Goal: Task Accomplishment & Management: Use online tool/utility

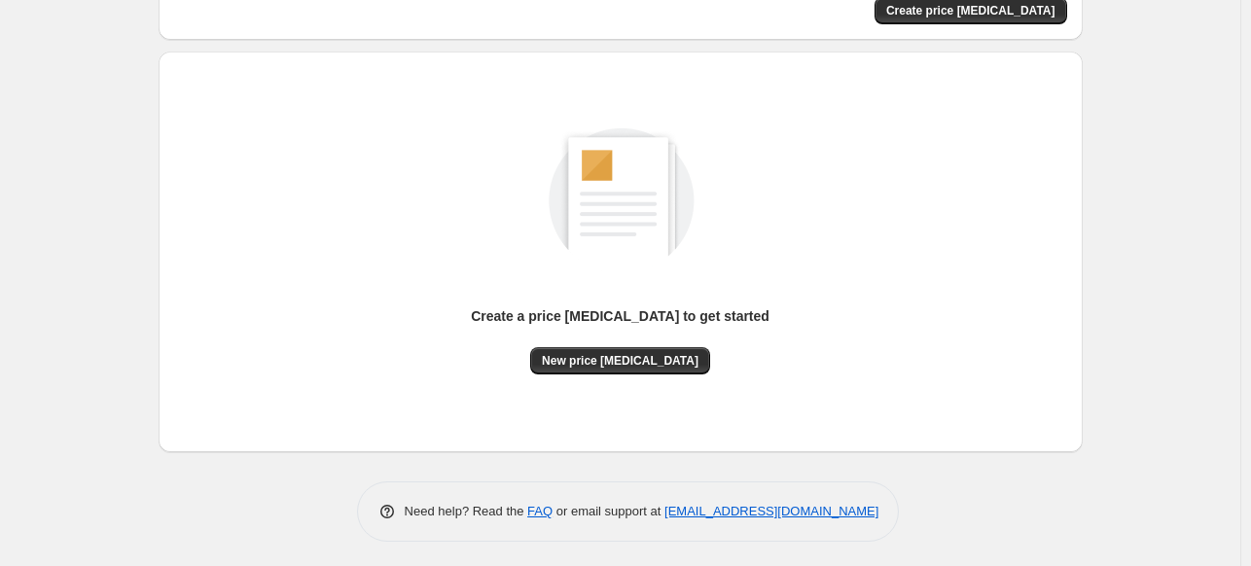
scroll to position [161, 0]
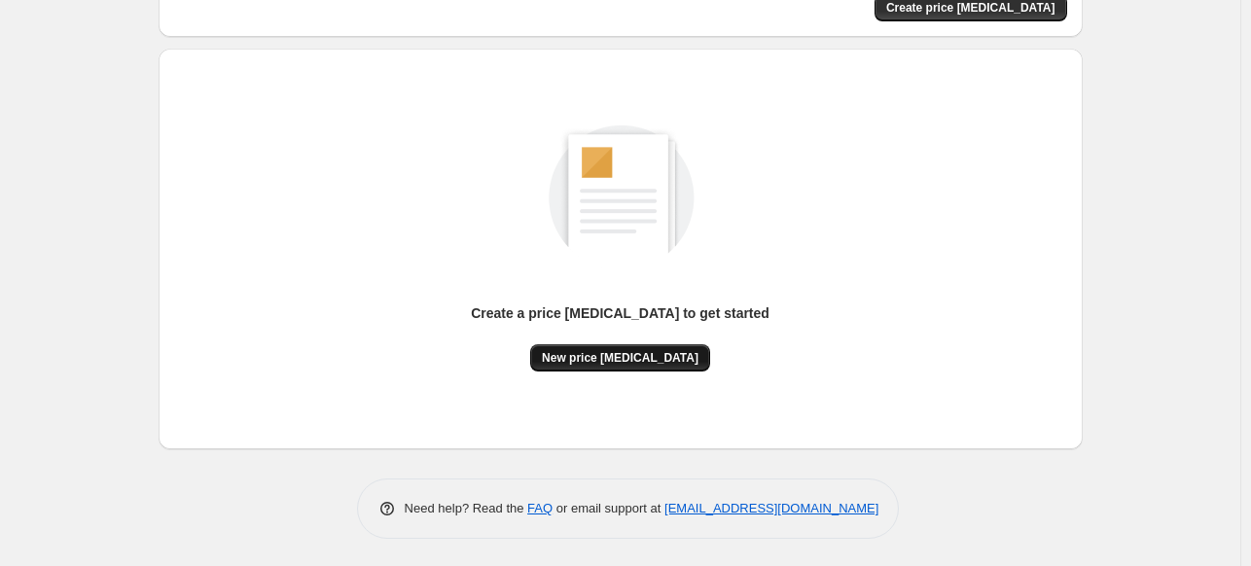
click at [599, 357] on span "New price [MEDICAL_DATA]" at bounding box center [620, 358] width 157 height 16
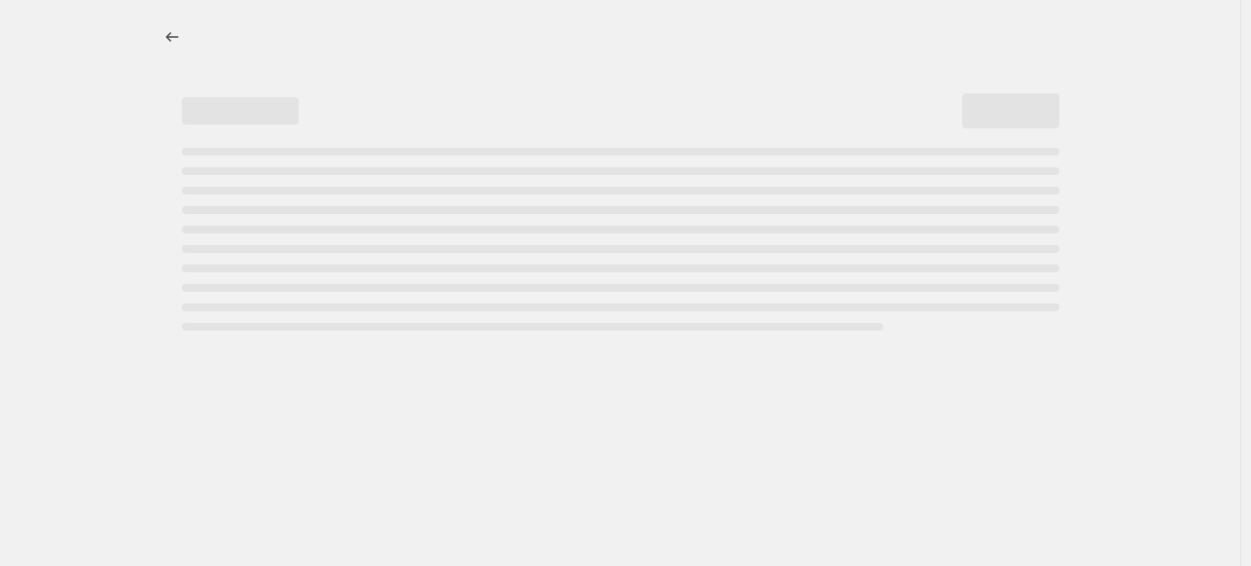
select select "percentage"
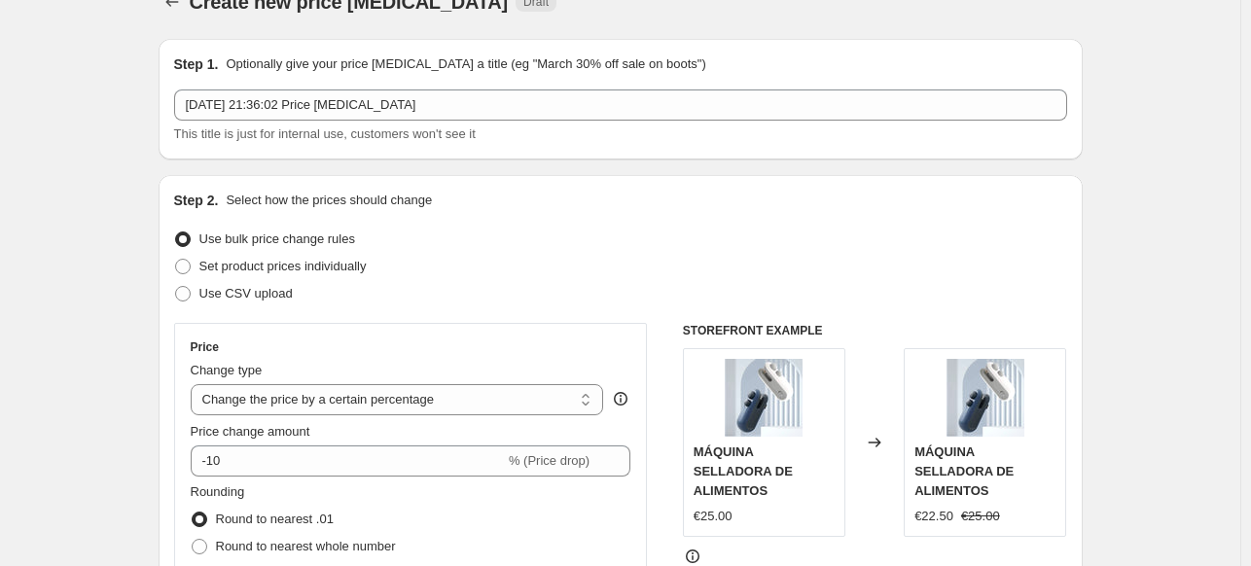
scroll to position [97, 0]
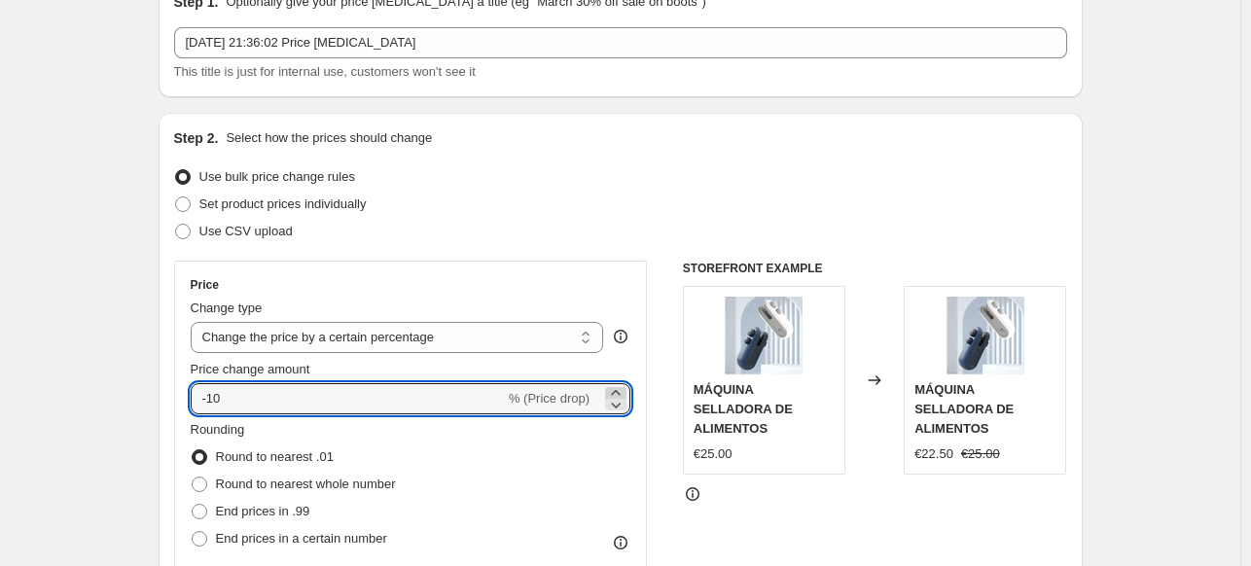
click at [620, 393] on icon at bounding box center [615, 392] width 19 height 19
click at [623, 408] on icon at bounding box center [615, 404] width 19 height 19
type input "-10"
click at [479, 338] on select "Change the price to a certain amount Change the price by a certain amount Chang…" at bounding box center [397, 337] width 413 height 31
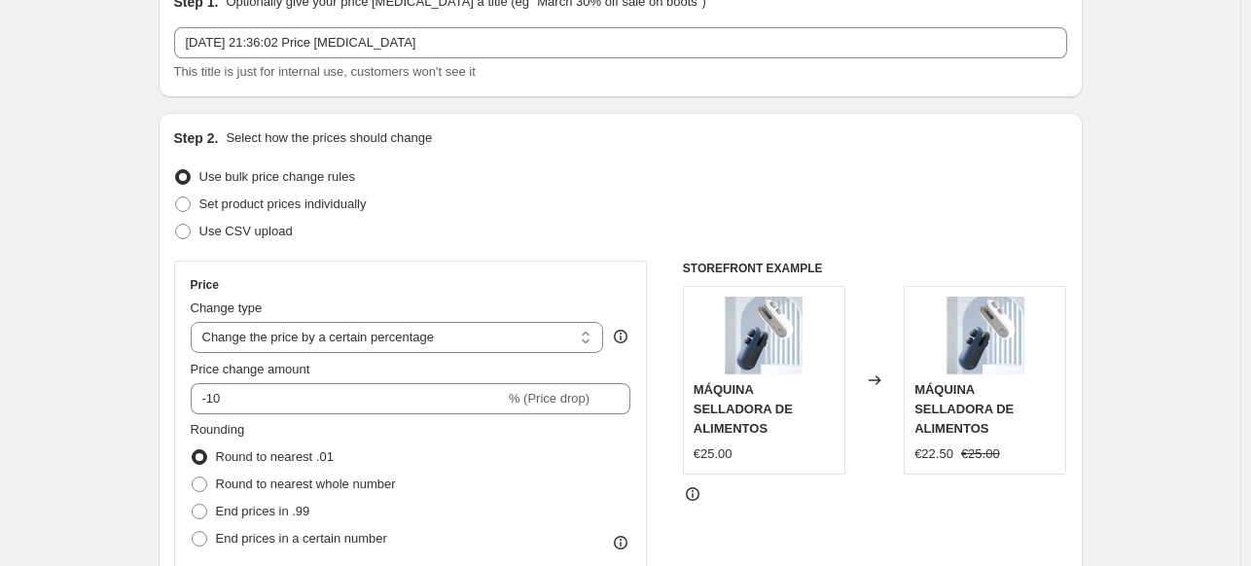
click at [763, 155] on div "Step 2. Select how the prices should change Use bulk price change rules Set pro…" at bounding box center [620, 454] width 893 height 652
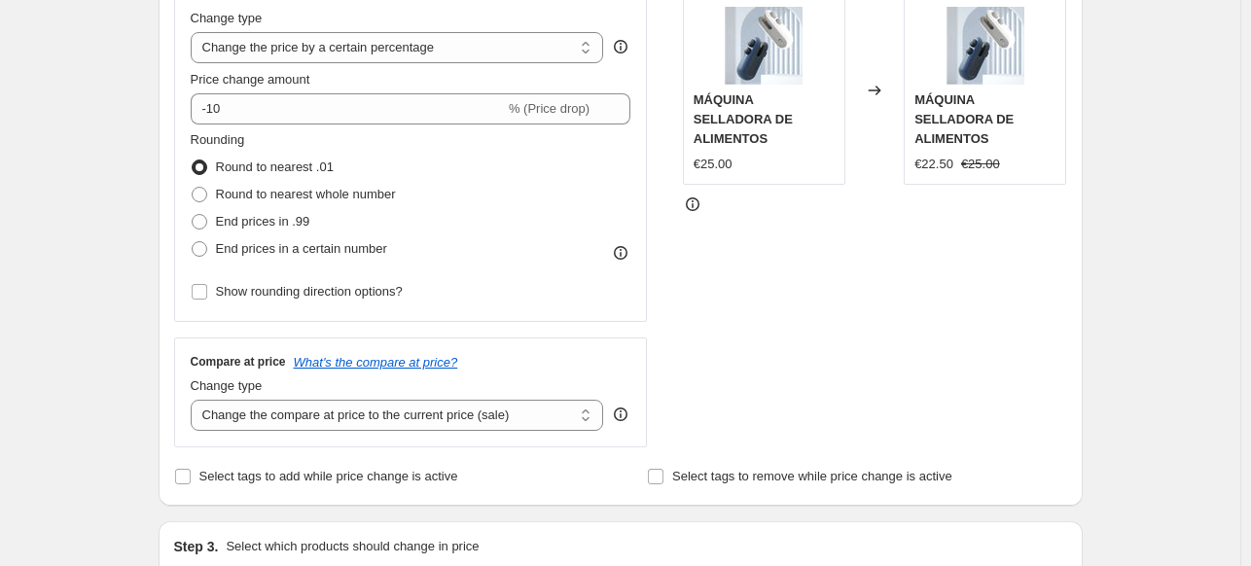
scroll to position [389, 0]
click at [206, 220] on span at bounding box center [200, 220] width 16 height 16
click at [193, 213] on input "End prices in .99" at bounding box center [192, 212] width 1 height 1
radio input "true"
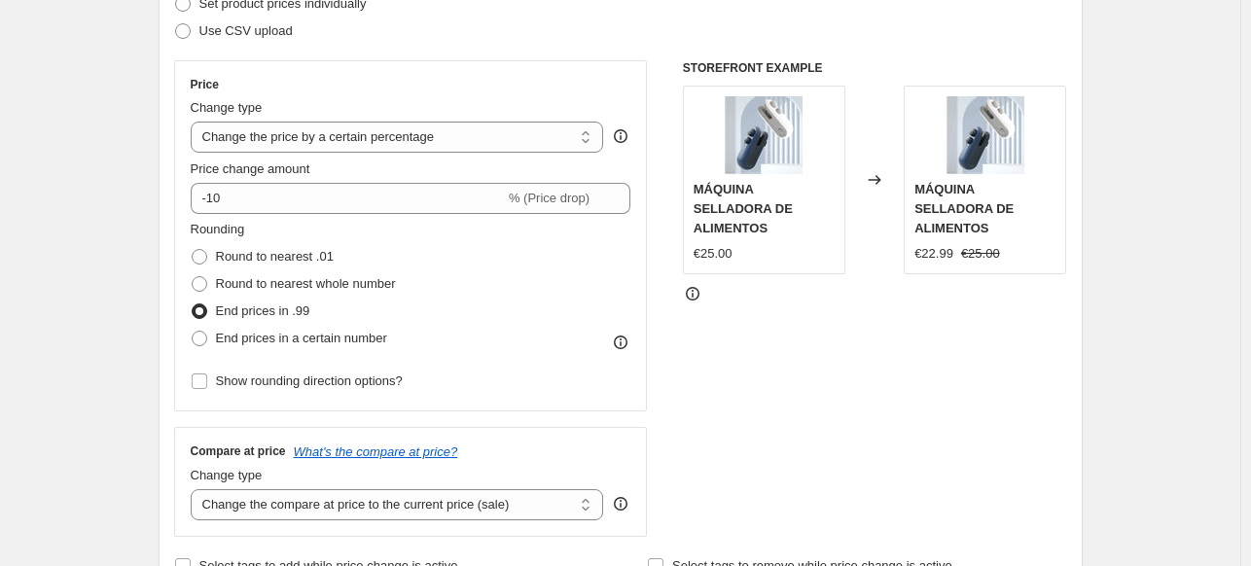
scroll to position [292, 0]
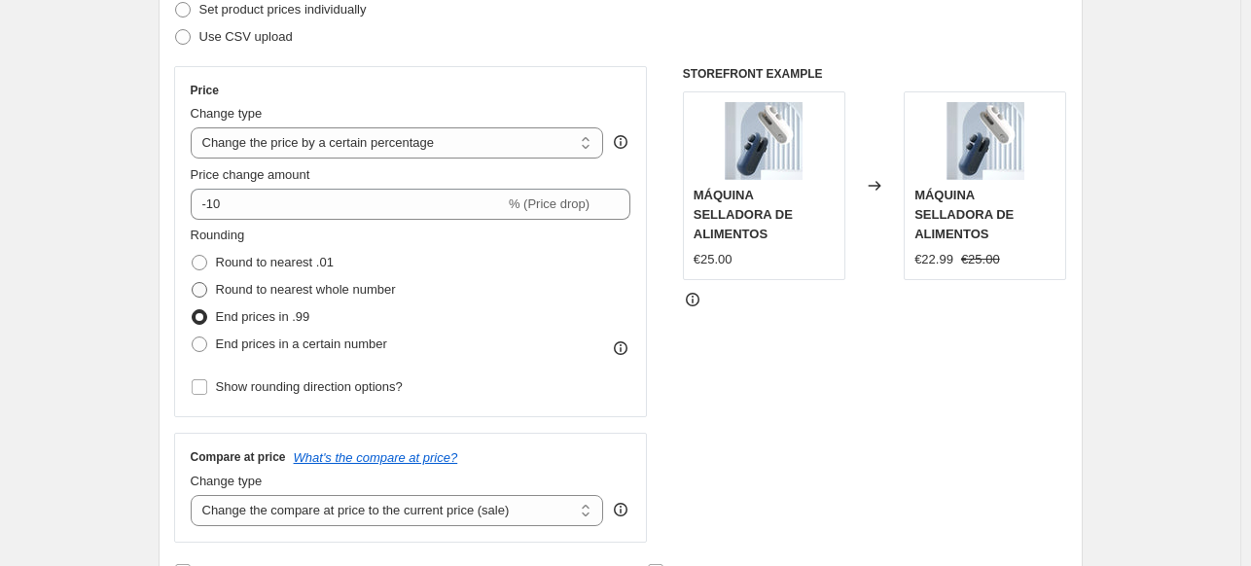
click at [206, 287] on span at bounding box center [200, 290] width 16 height 16
click at [193, 283] on input "Round to nearest whole number" at bounding box center [192, 282] width 1 height 1
radio input "true"
click at [205, 261] on span at bounding box center [200, 263] width 16 height 16
click at [193, 256] on input "Round to nearest .01" at bounding box center [192, 255] width 1 height 1
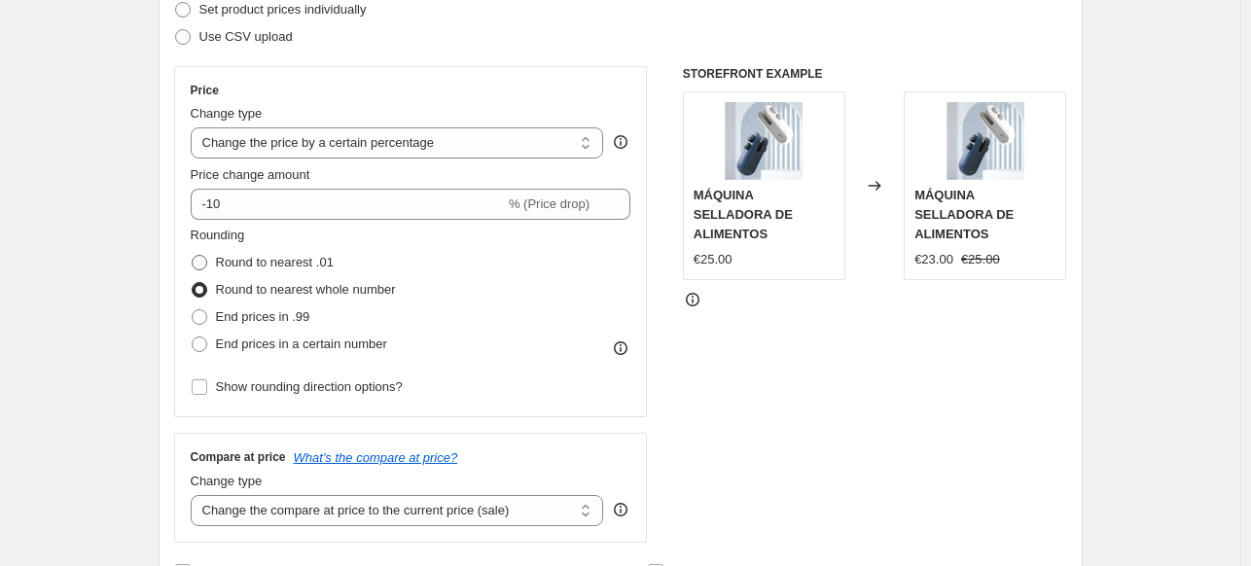
radio input "true"
click at [199, 345] on span at bounding box center [200, 345] width 16 height 16
click at [193, 338] on input "End prices in a certain number" at bounding box center [192, 337] width 1 height 1
radio input "true"
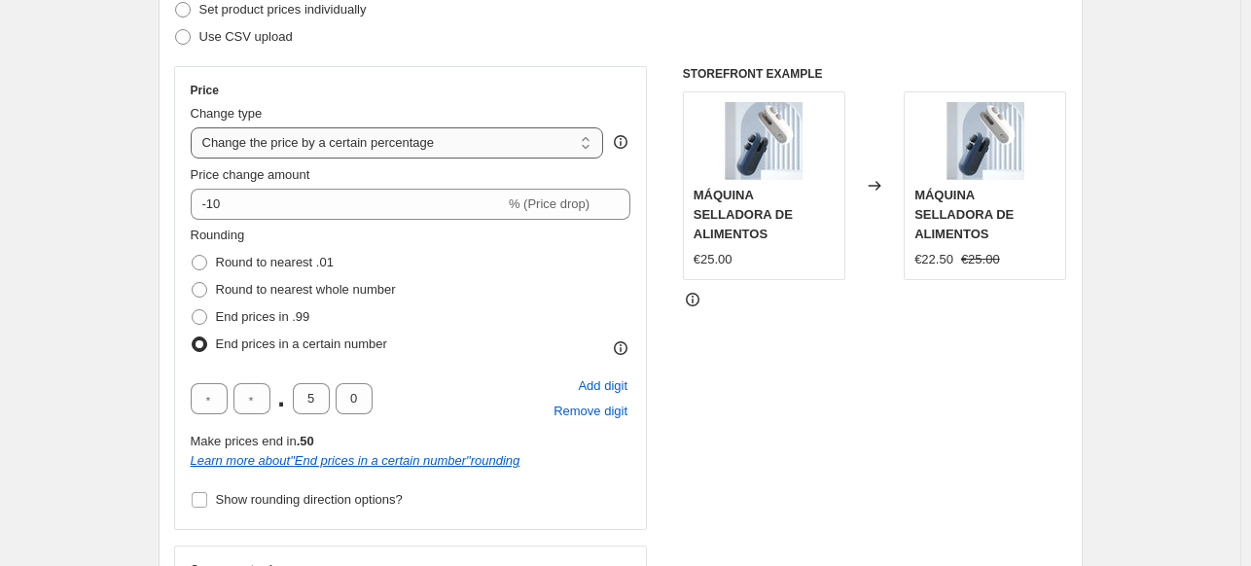
click at [318, 140] on select "Change the price to a certain amount Change the price by a certain amount Chang…" at bounding box center [397, 142] width 413 height 31
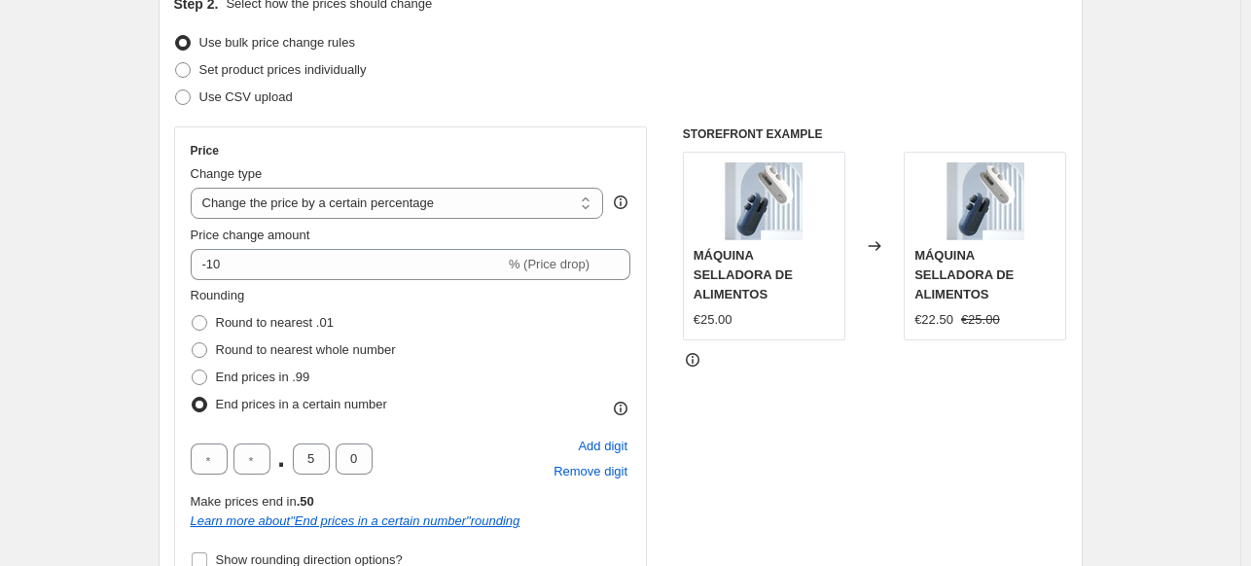
scroll to position [0, 0]
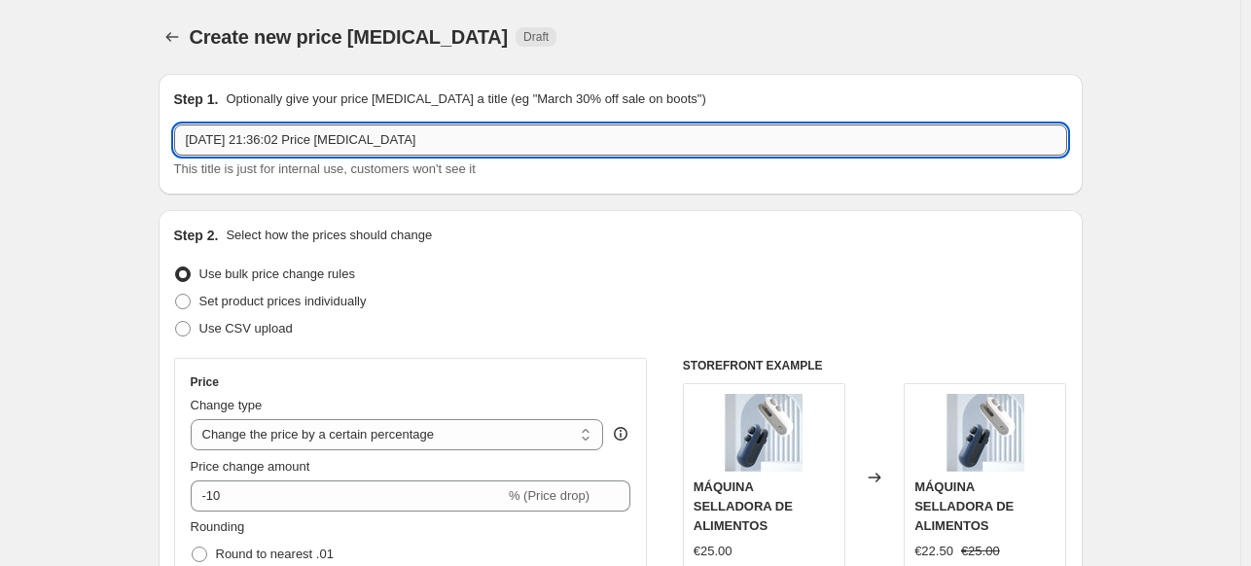
click at [290, 136] on input "7 oct 2025, 21:36:02 Price change job" at bounding box center [620, 140] width 893 height 31
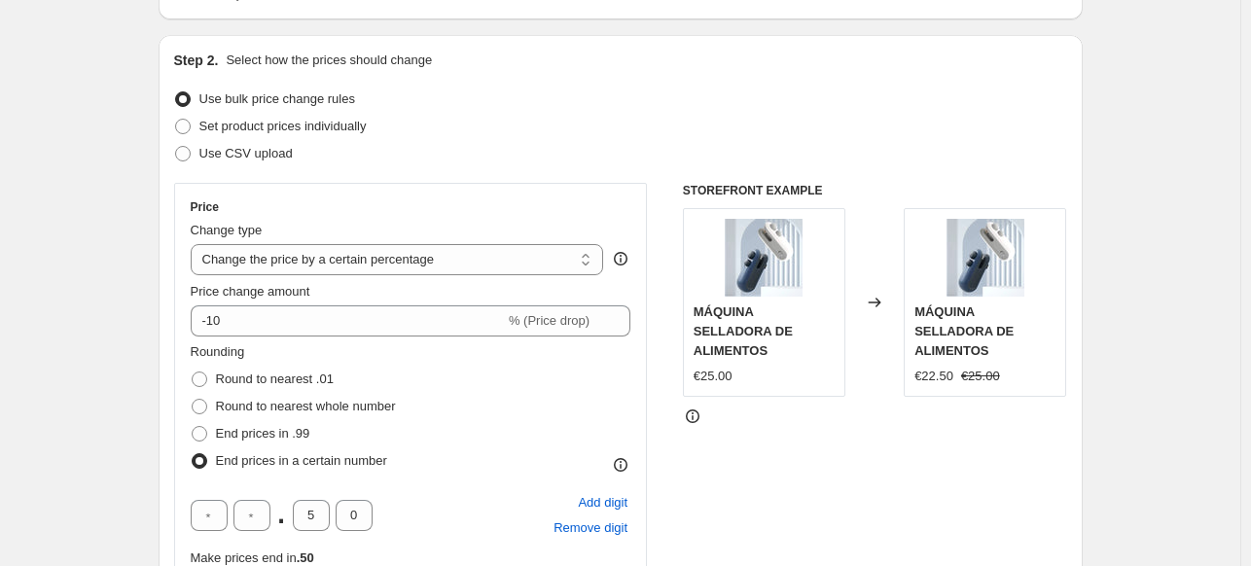
scroll to position [195, 0]
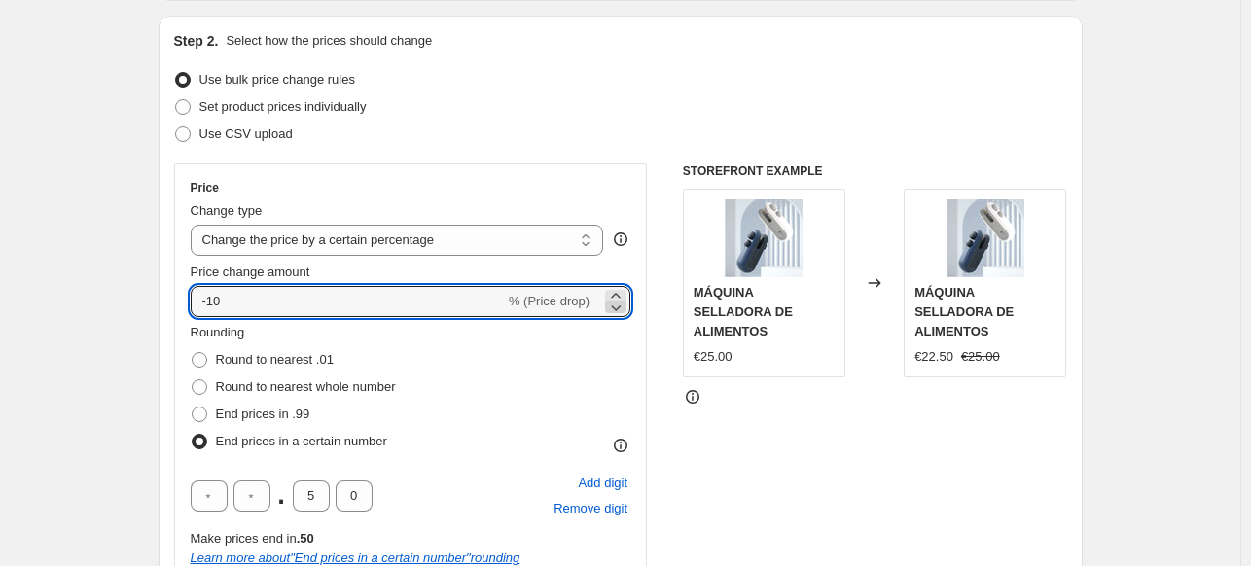
click at [622, 305] on icon at bounding box center [617, 308] width 10 height 6
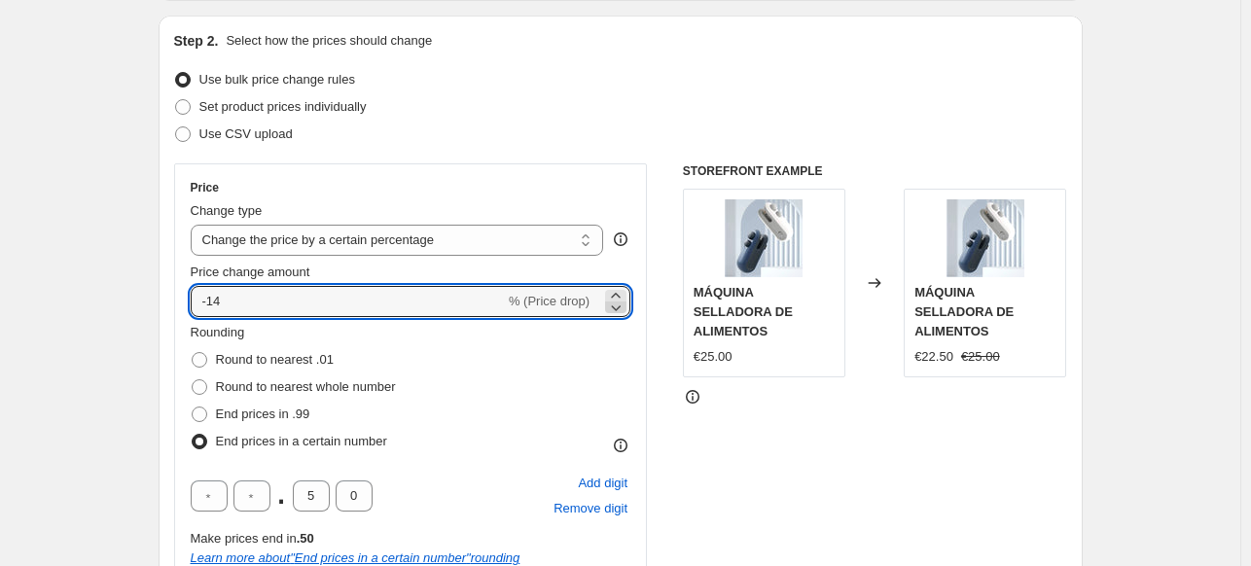
type input "-15"
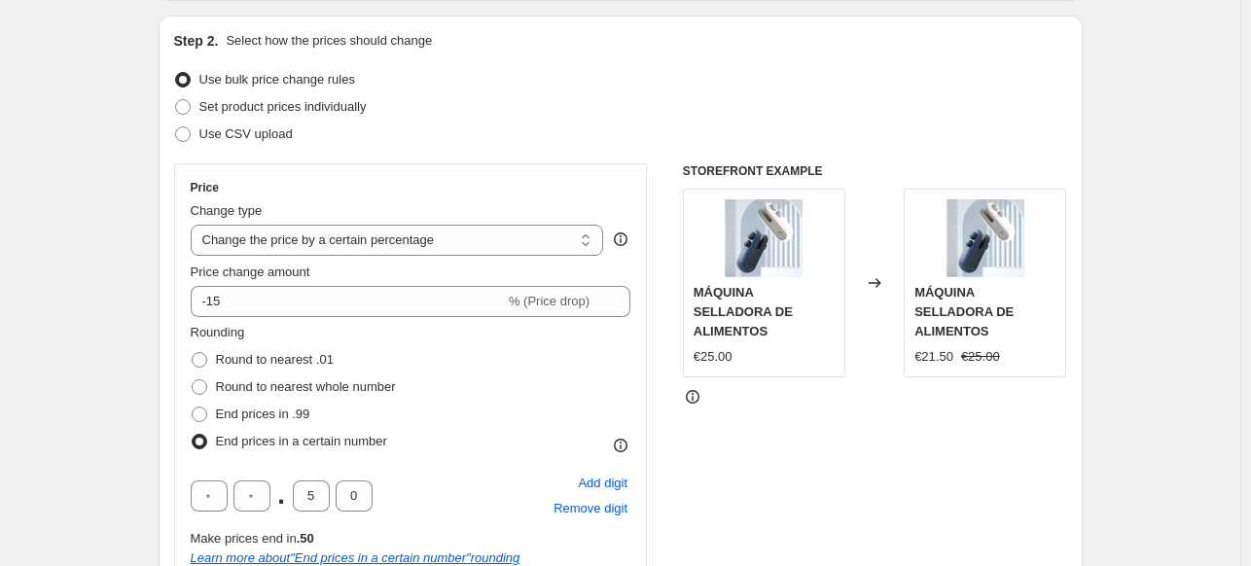
click at [608, 368] on div "Rounding Round to nearest .01 Round to nearest whole number End prices in .99 E…" at bounding box center [411, 389] width 441 height 132
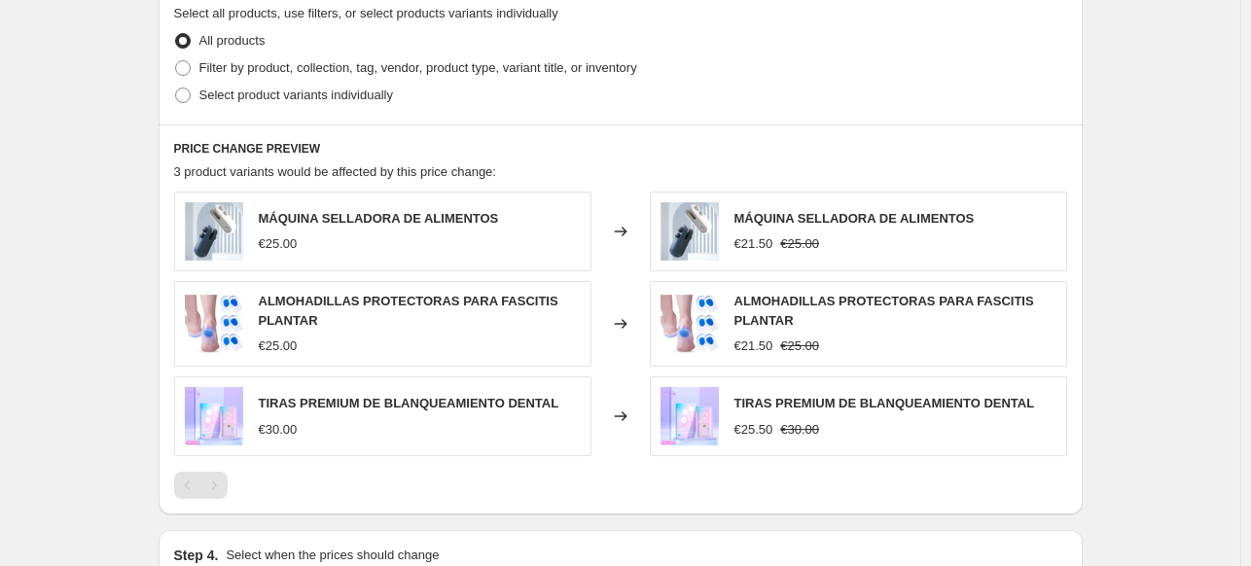
scroll to position [1070, 0]
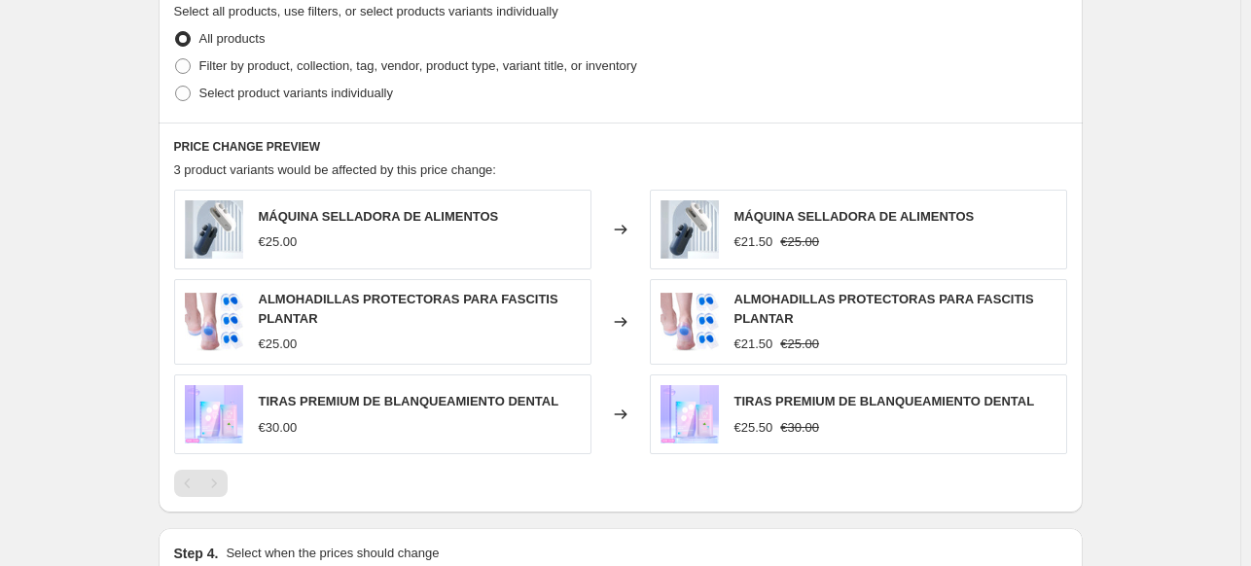
click at [294, 247] on div "€25.00" at bounding box center [278, 242] width 39 height 19
click at [389, 247] on div "€25.00" at bounding box center [379, 242] width 240 height 19
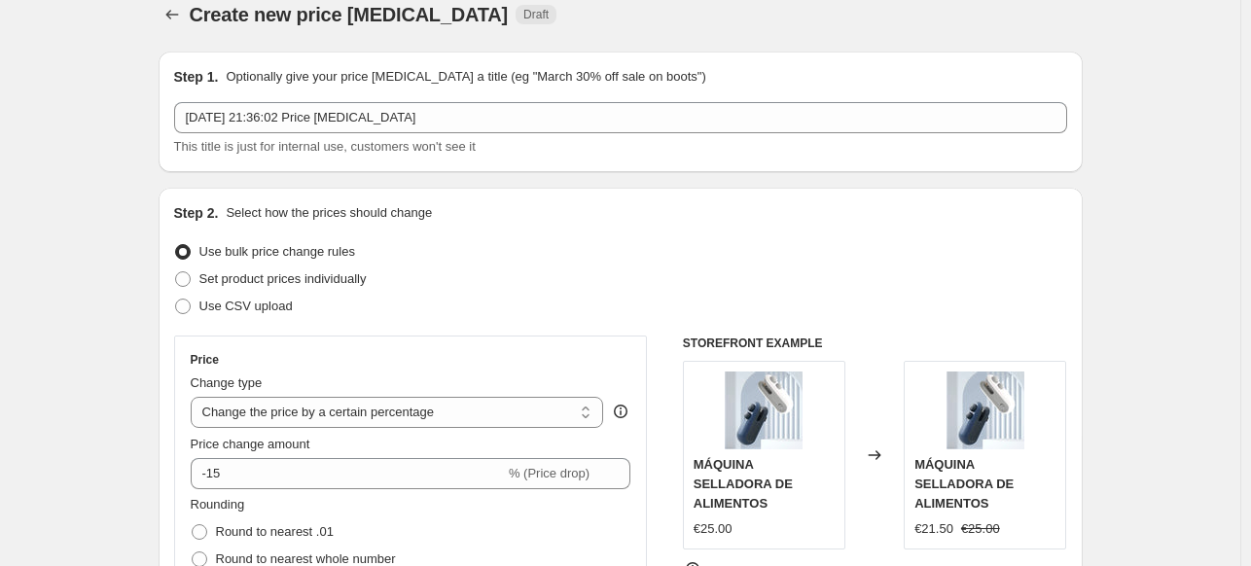
scroll to position [0, 0]
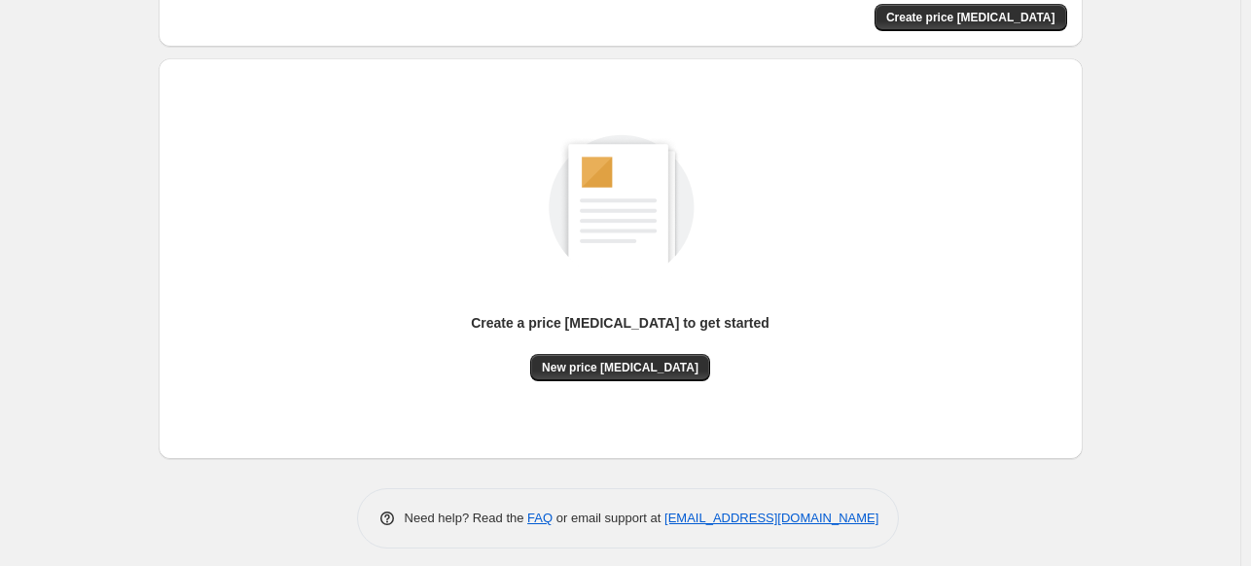
scroll to position [161, 0]
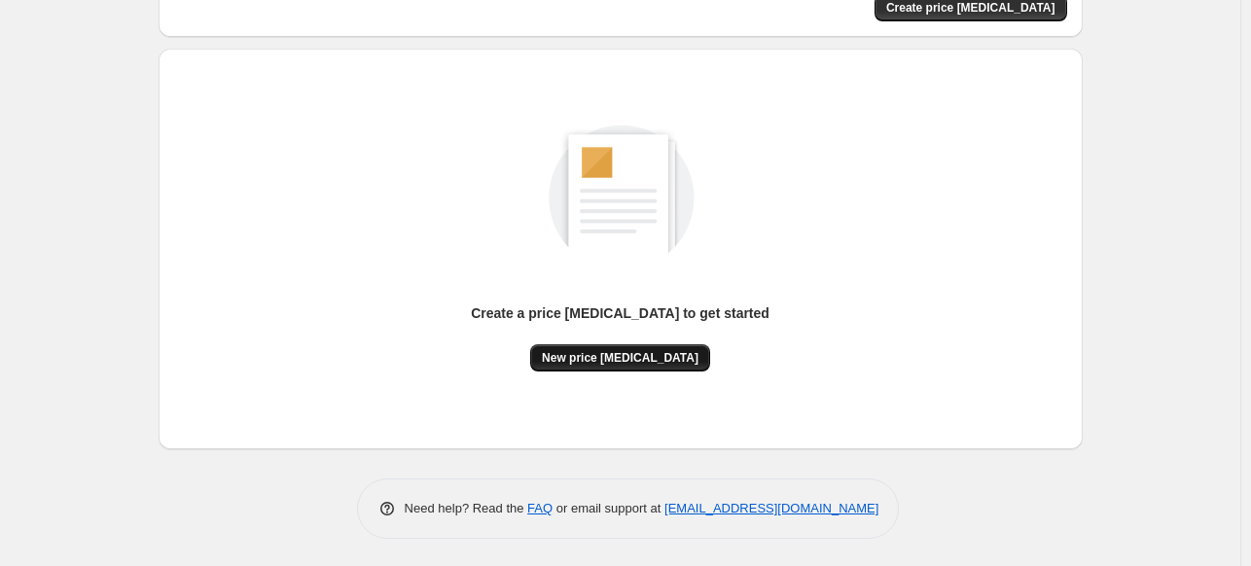
click at [616, 354] on span "New price [MEDICAL_DATA]" at bounding box center [620, 358] width 157 height 16
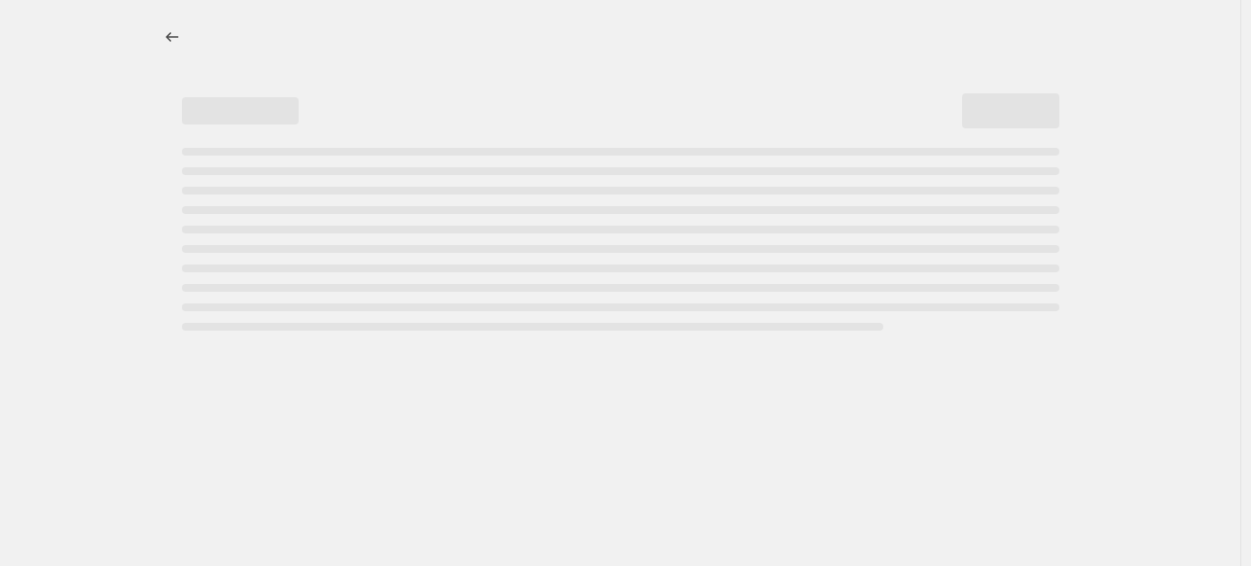
select select "percentage"
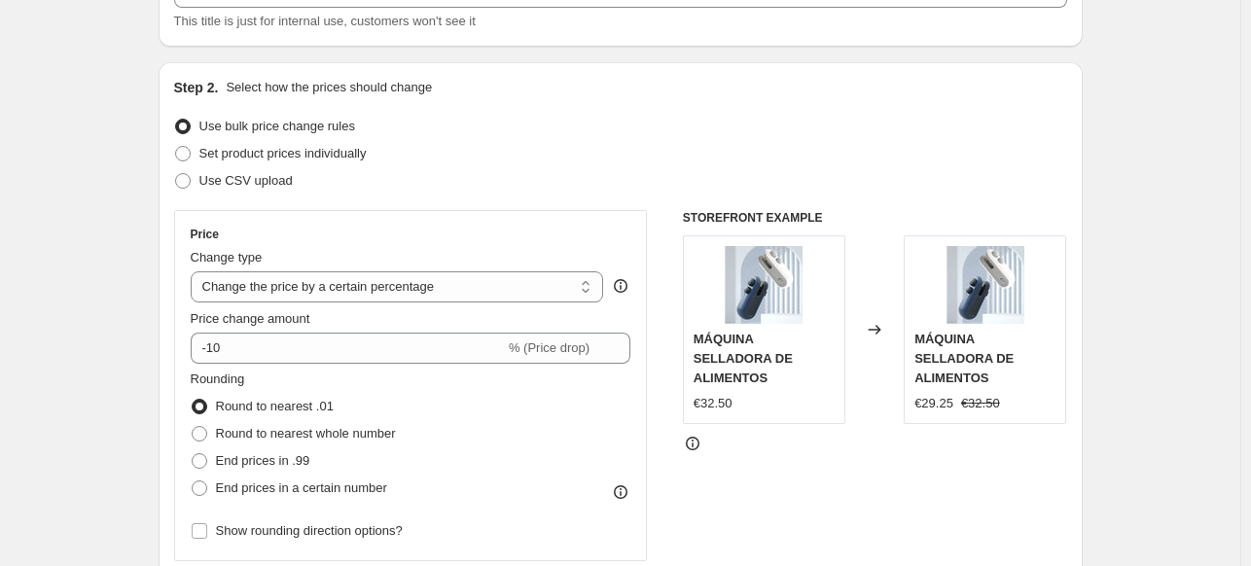
scroll to position [195, 0]
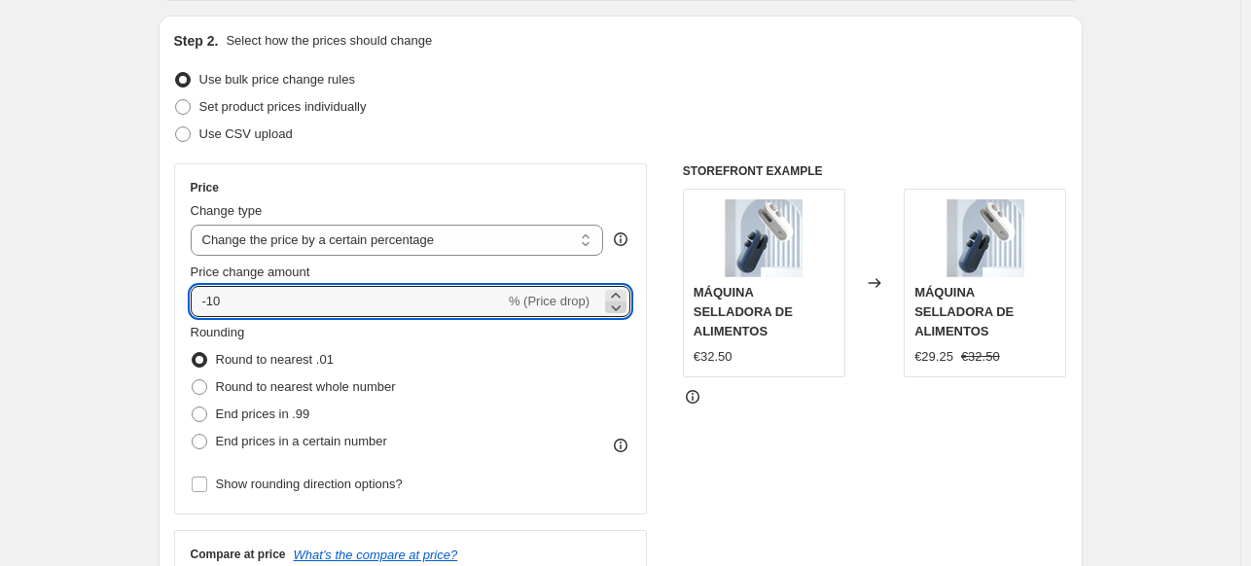
click at [622, 305] on icon at bounding box center [617, 308] width 10 height 6
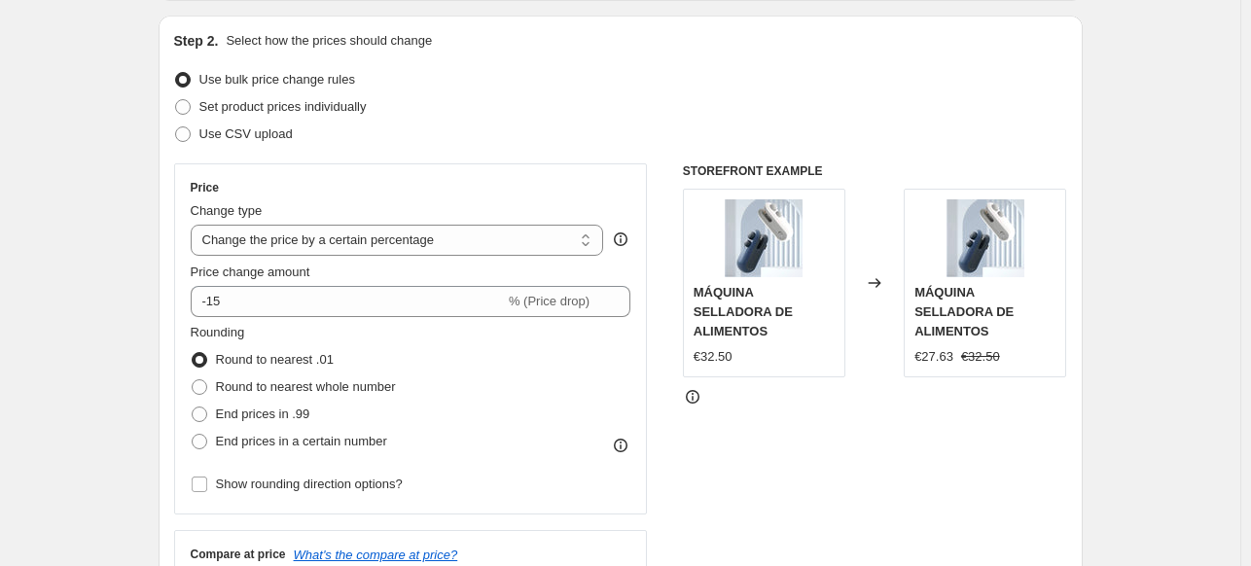
click at [823, 456] on div "STOREFRONT EXAMPLE MÁQUINA SELLADORA DE ALIMENTOS €32.50 Changed to MÁQUINA SEL…" at bounding box center [875, 401] width 384 height 477
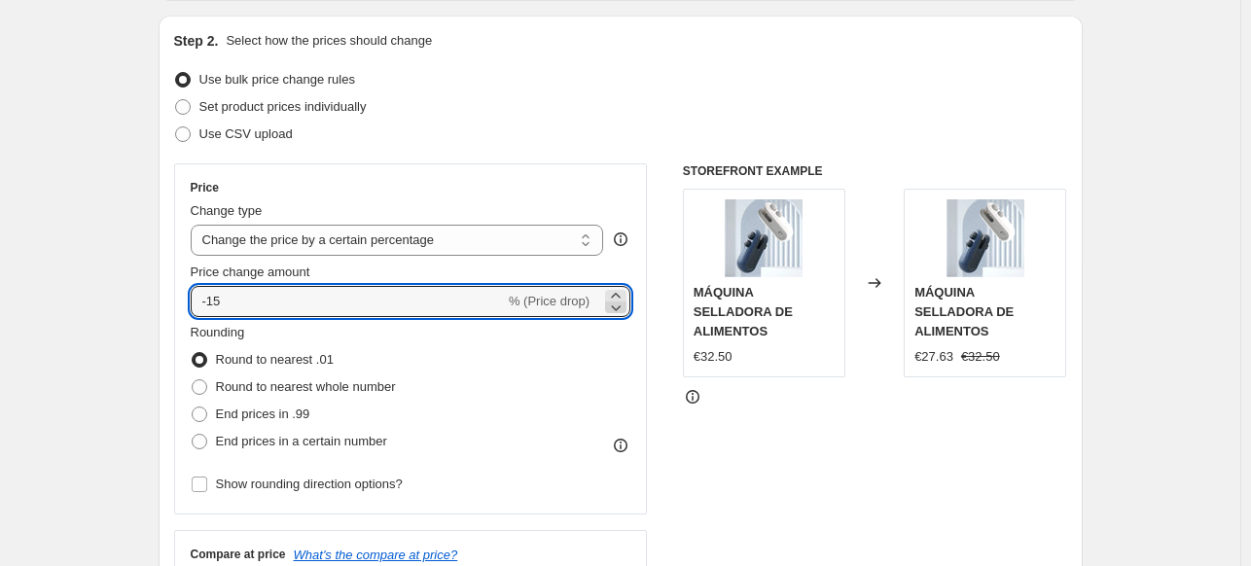
click at [618, 306] on icon at bounding box center [617, 308] width 10 height 6
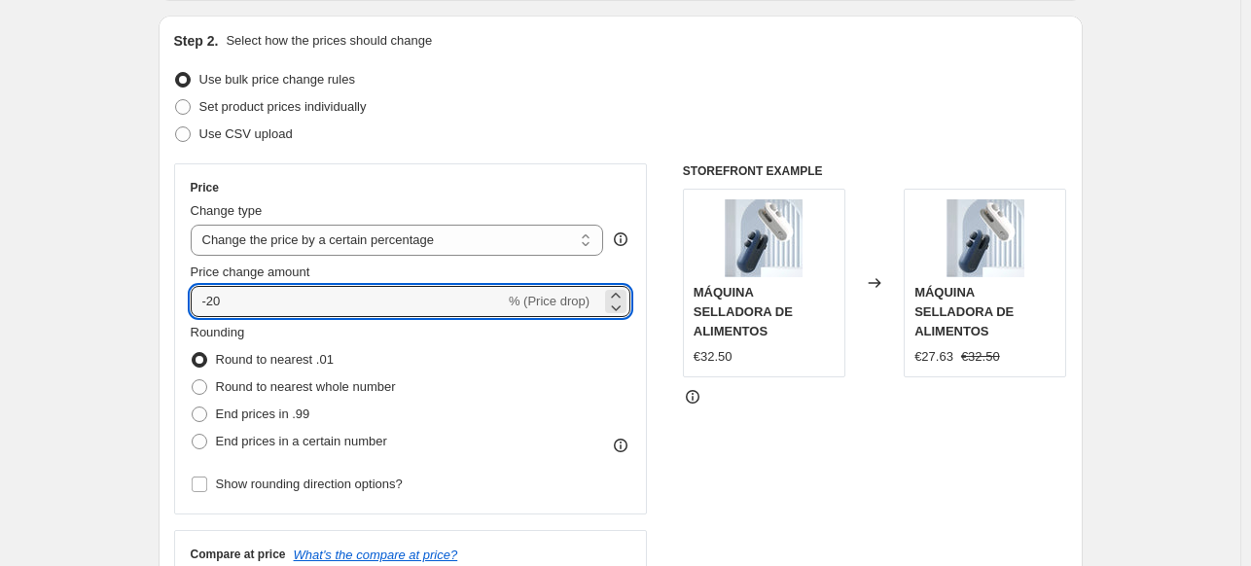
click at [619, 374] on div "Rounding Round to nearest .01 Round to nearest whole number End prices in .99 E…" at bounding box center [411, 389] width 441 height 132
click at [619, 305] on icon at bounding box center [615, 307] width 19 height 19
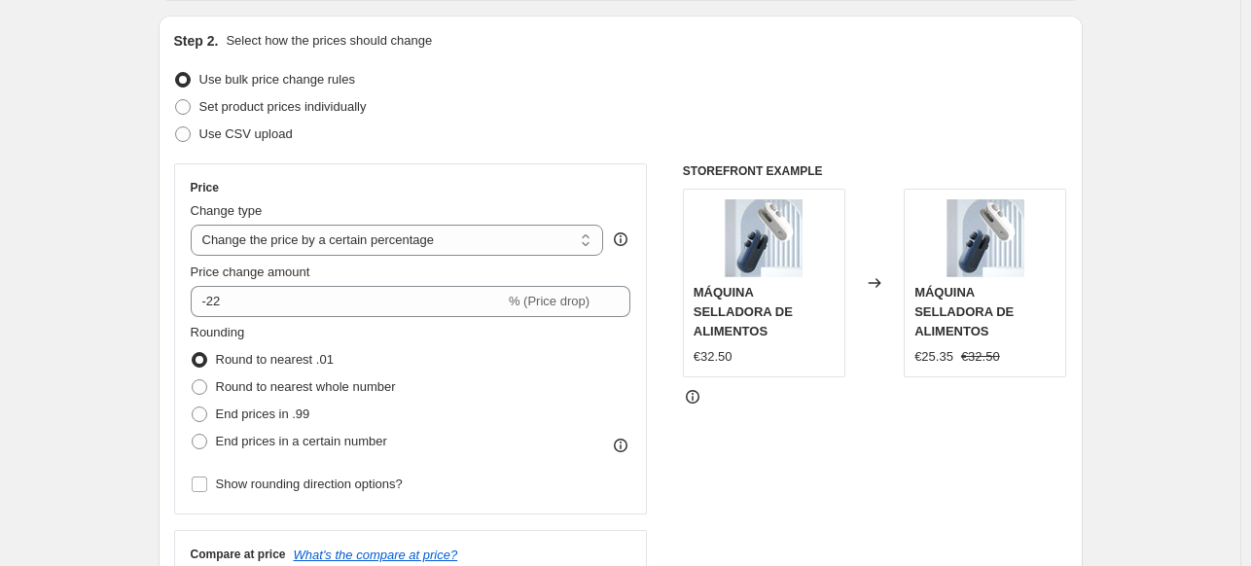
click at [609, 370] on div "Rounding Round to nearest .01 Round to nearest whole number End prices in .99 E…" at bounding box center [411, 389] width 441 height 132
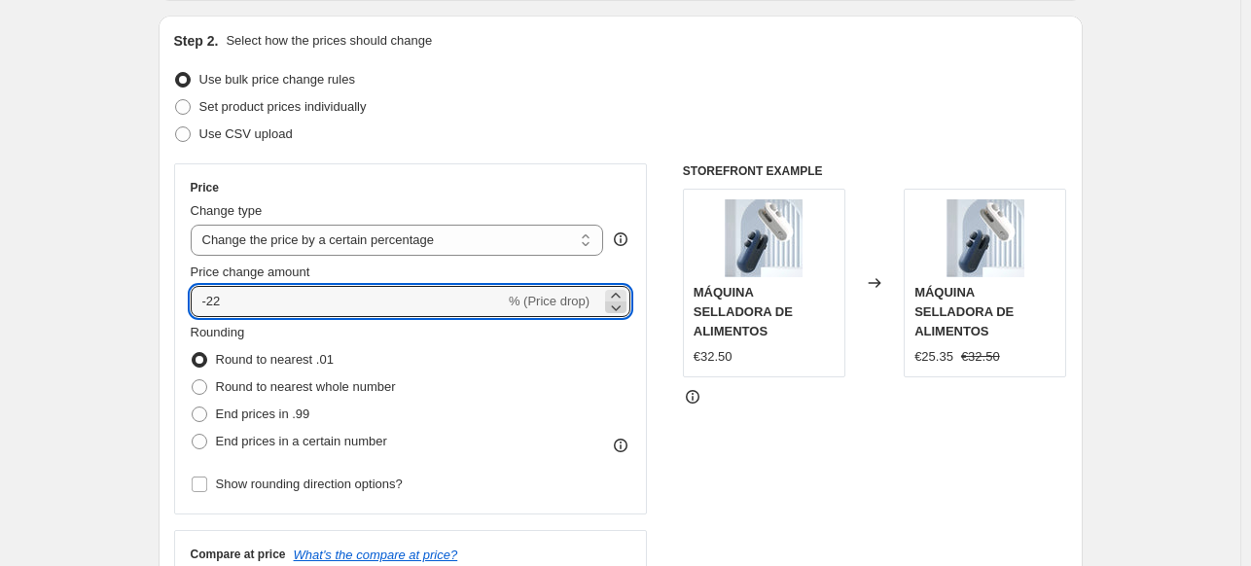
click at [619, 308] on icon at bounding box center [615, 307] width 19 height 19
click at [591, 376] on div "Rounding Round to nearest .01 Round to nearest whole number End prices in .99 E…" at bounding box center [411, 389] width 441 height 132
click at [620, 293] on icon at bounding box center [615, 295] width 9 height 5
type input "-23"
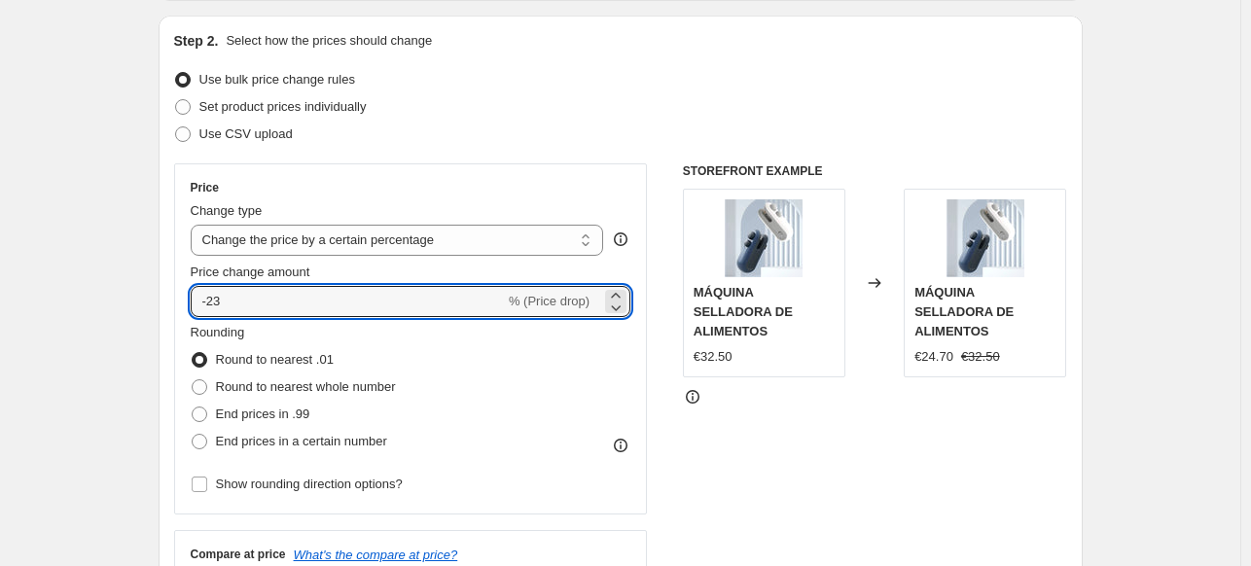
click at [689, 395] on div "STOREFRONT EXAMPLE MÁQUINA SELLADORA DE ALIMENTOS €32.50 Changed to MÁQUINA SEL…" at bounding box center [875, 401] width 384 height 477
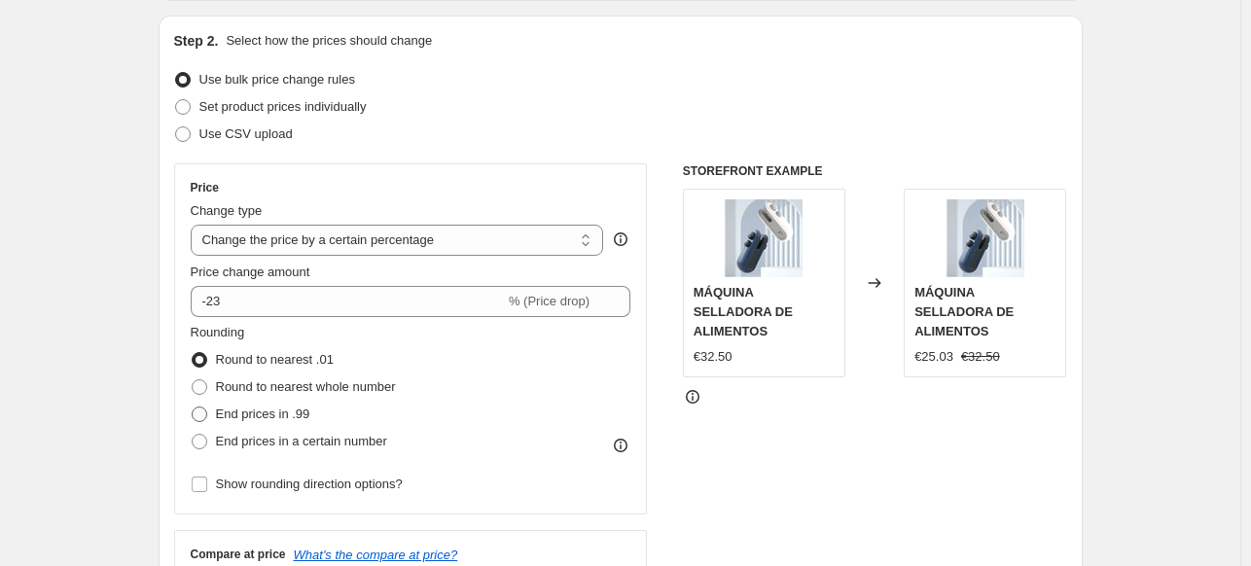
click at [202, 413] on span at bounding box center [200, 415] width 16 height 16
click at [193, 408] on input "End prices in .99" at bounding box center [192, 407] width 1 height 1
radio input "true"
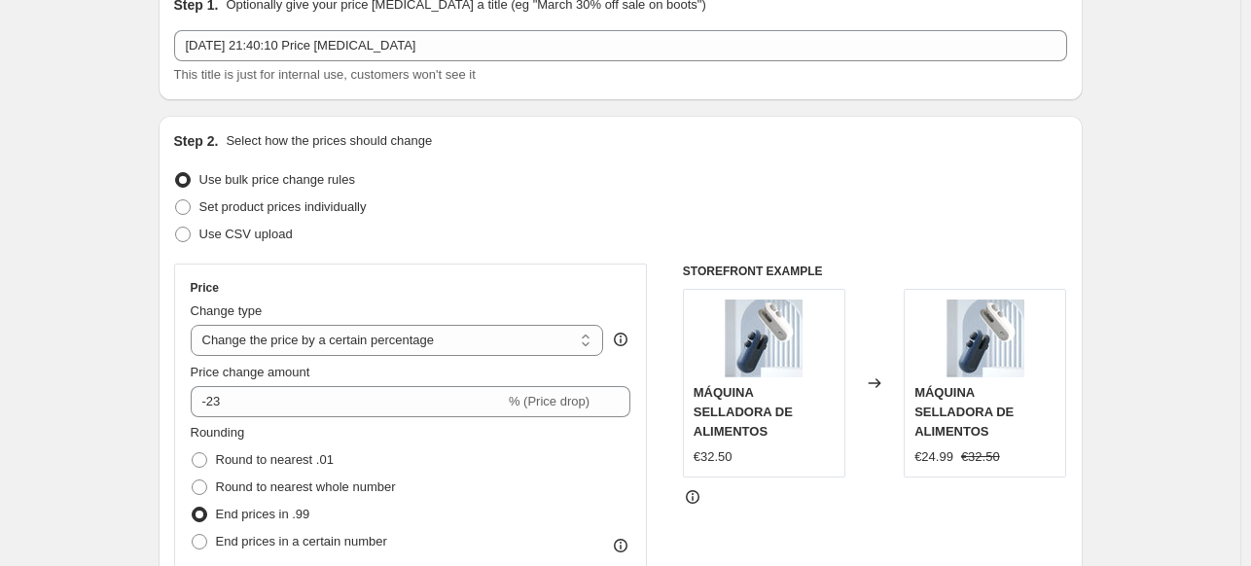
scroll to position [97, 0]
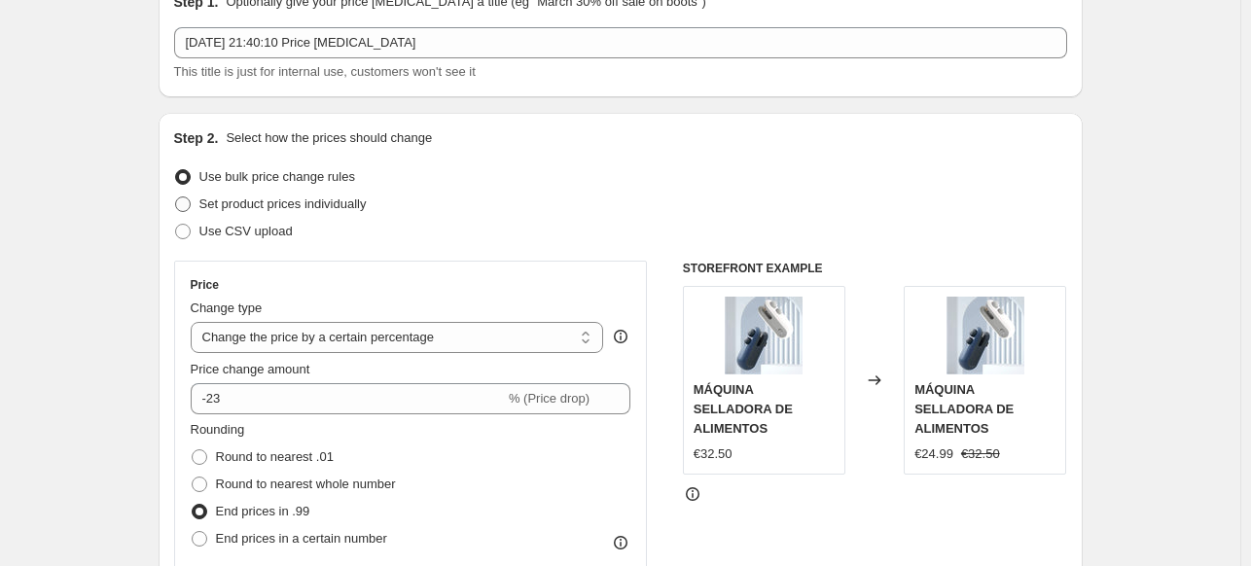
click at [189, 207] on span at bounding box center [183, 205] width 16 height 16
click at [176, 197] on input "Set product prices individually" at bounding box center [175, 197] width 1 height 1
radio input "true"
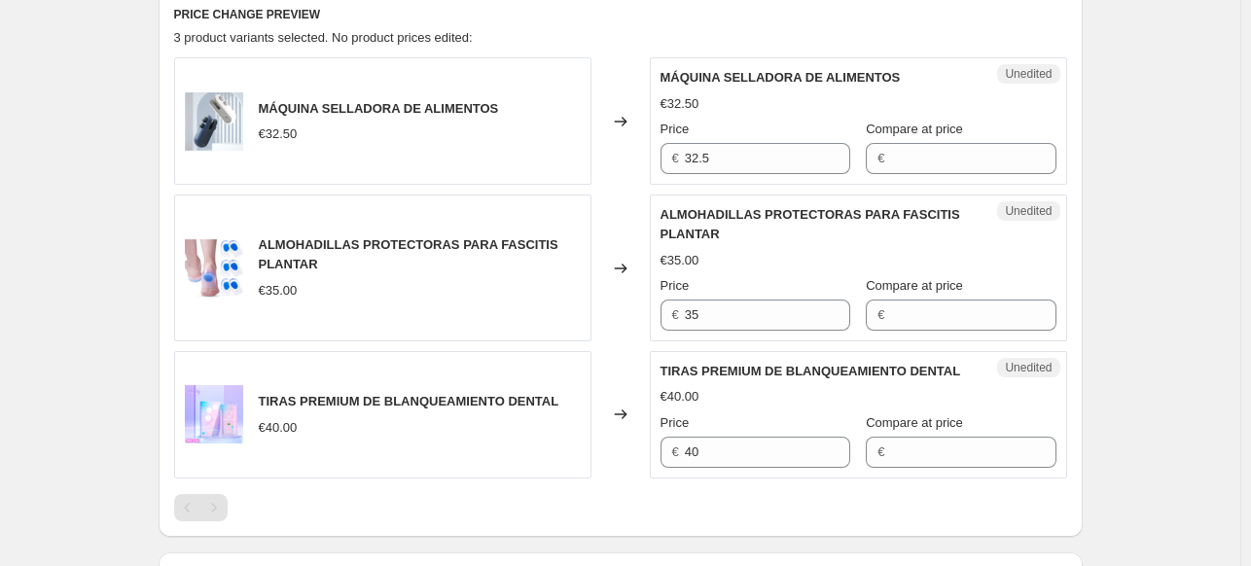
scroll to position [584, 0]
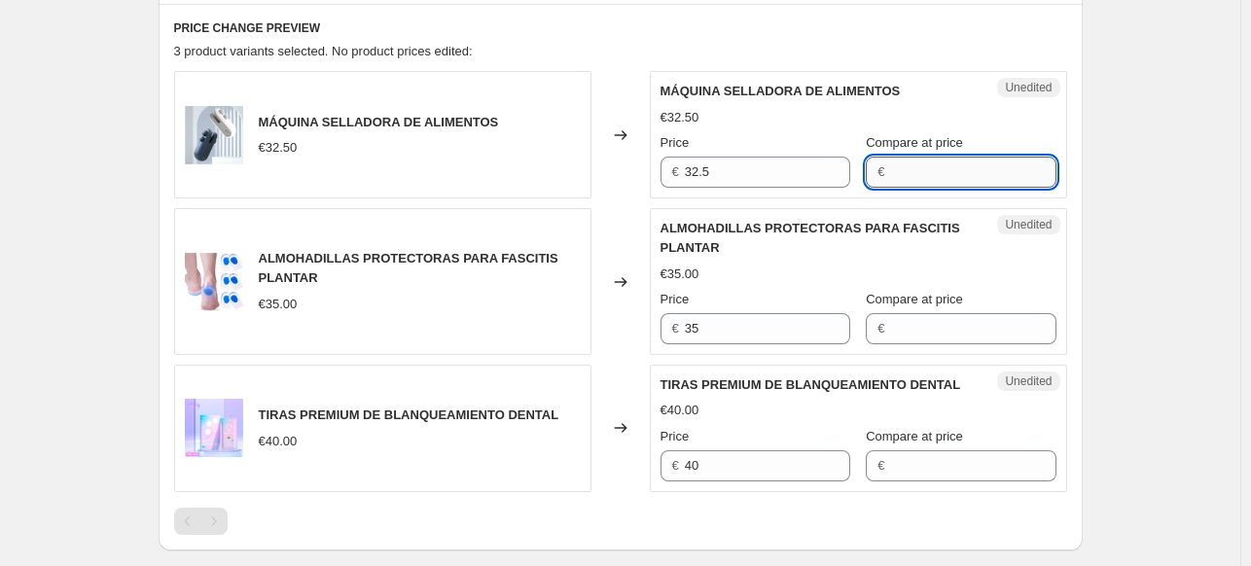
click at [914, 172] on input "Compare at price" at bounding box center [972, 172] width 165 height 31
type input "3"
type input "25"
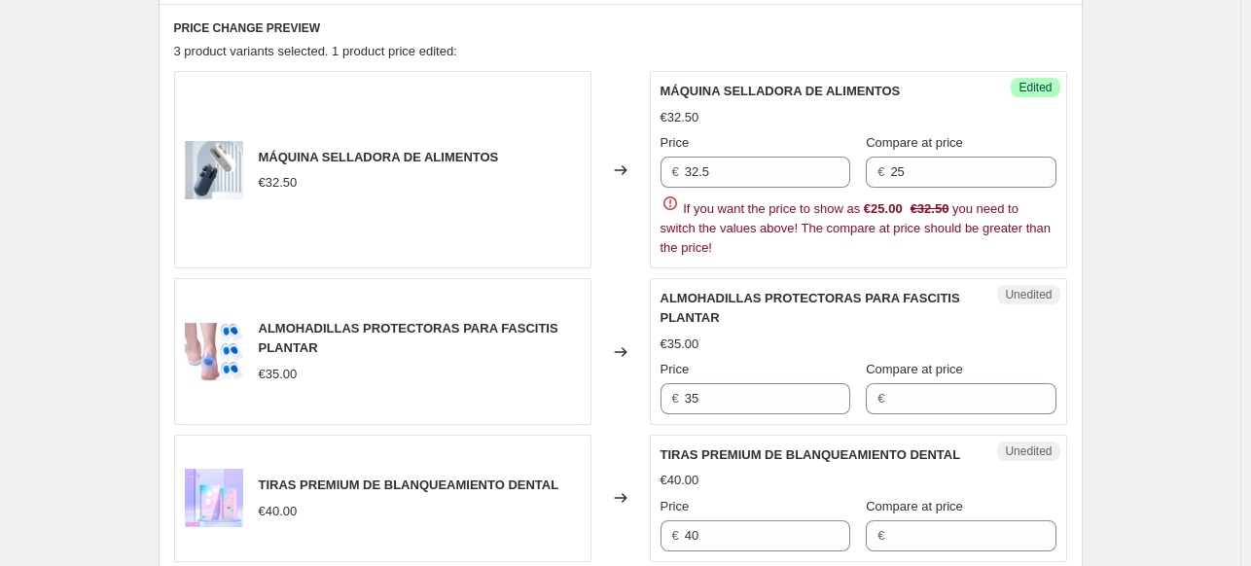
click at [967, 258] on div "MÁQUINA SELLADORA DE ALIMENTOS €32.50 Changed to Success Edited MÁQUINA SELLADO…" at bounding box center [620, 316] width 893 height 490
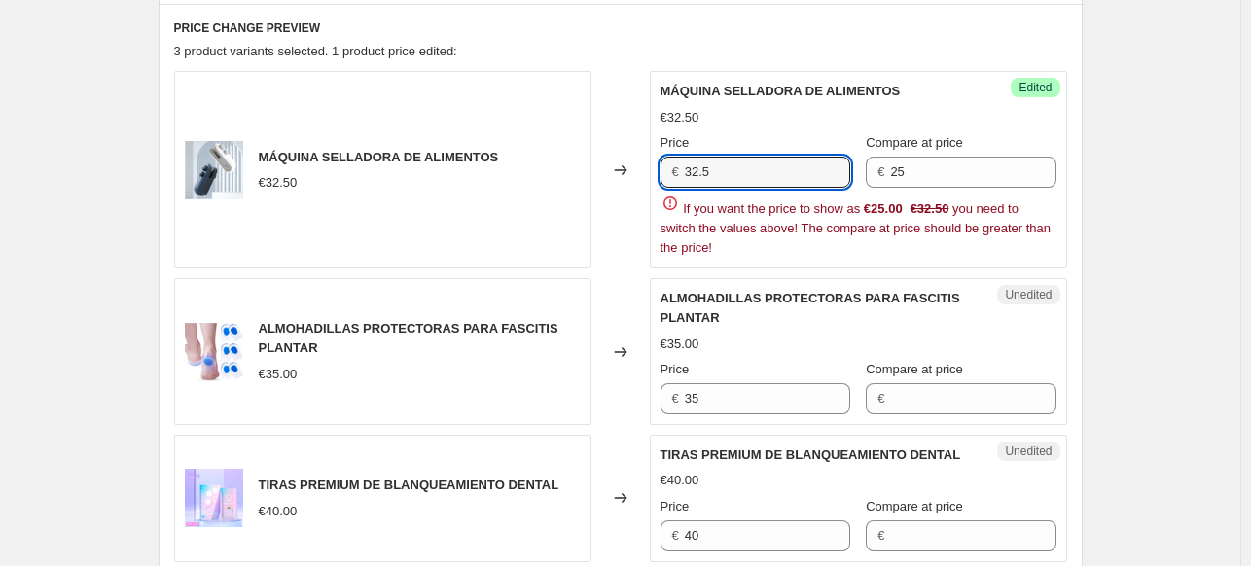
drag, startPoint x: 695, startPoint y: 170, endPoint x: 589, endPoint y: 169, distance: 106.0
click at [589, 169] on div "MÁQUINA SELLADORA DE ALIMENTOS €32.50 Changed to Success Edited MÁQUINA SELLADO…" at bounding box center [620, 169] width 893 height 197
type input "25"
click at [828, 115] on div "€32.50" at bounding box center [859, 117] width 396 height 19
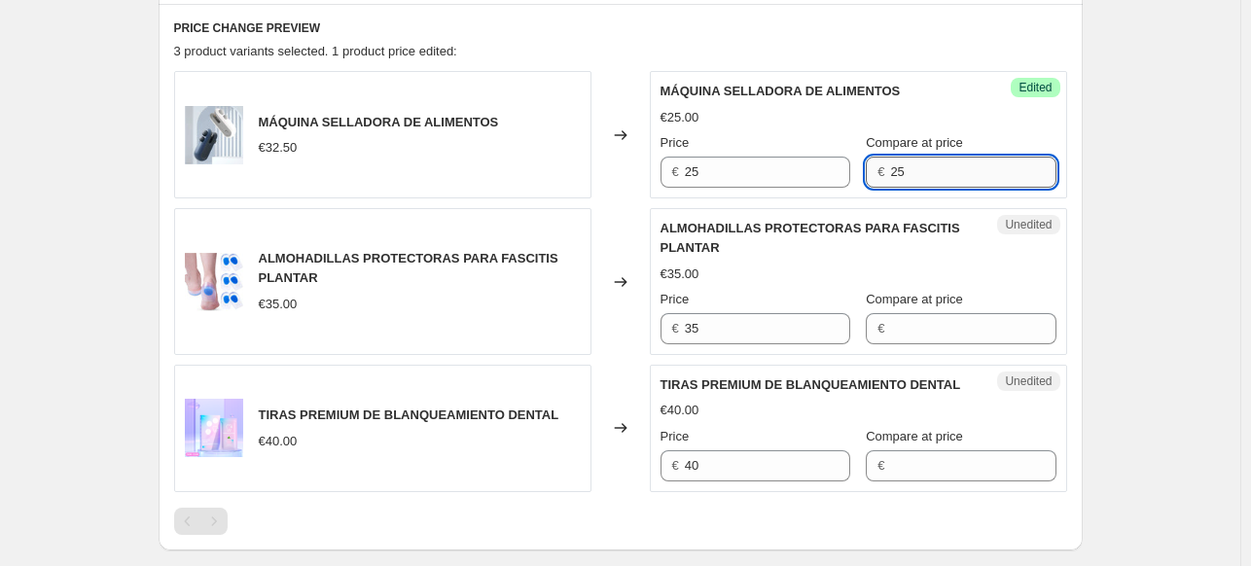
click at [914, 182] on input "25" at bounding box center [972, 172] width 165 height 31
drag, startPoint x: 872, startPoint y: 174, endPoint x: 844, endPoint y: 179, distance: 27.7
click at [844, 179] on div "Price € 25 Compare at price € 25" at bounding box center [859, 160] width 396 height 54
type input "35"
click at [927, 225] on div "ALMOHADILLAS PROTECTORAS PARA FASCITIS PLANTAR" at bounding box center [820, 238] width 318 height 39
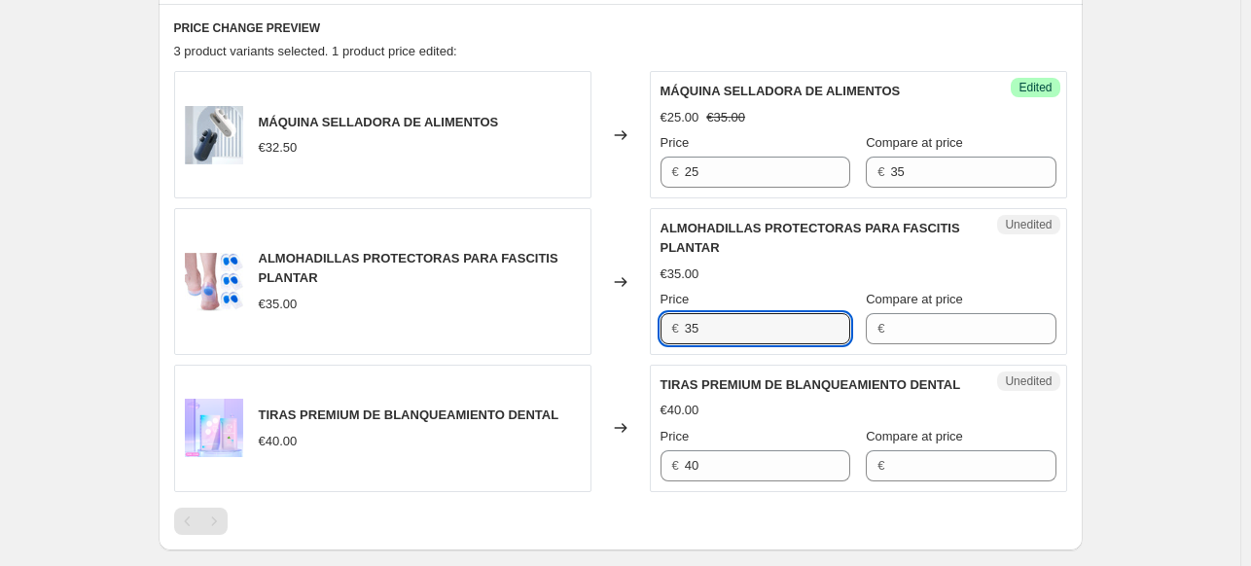
drag, startPoint x: 739, startPoint y: 338, endPoint x: 630, endPoint y: 335, distance: 109.0
click at [630, 335] on div "ALMOHADILLAS PROTECTORAS PARA FASCITIS PLANTAR €35.00 Changed to Unedited ALMOH…" at bounding box center [620, 281] width 893 height 147
type input "25"
click at [969, 274] on div "€35.00" at bounding box center [859, 274] width 396 height 19
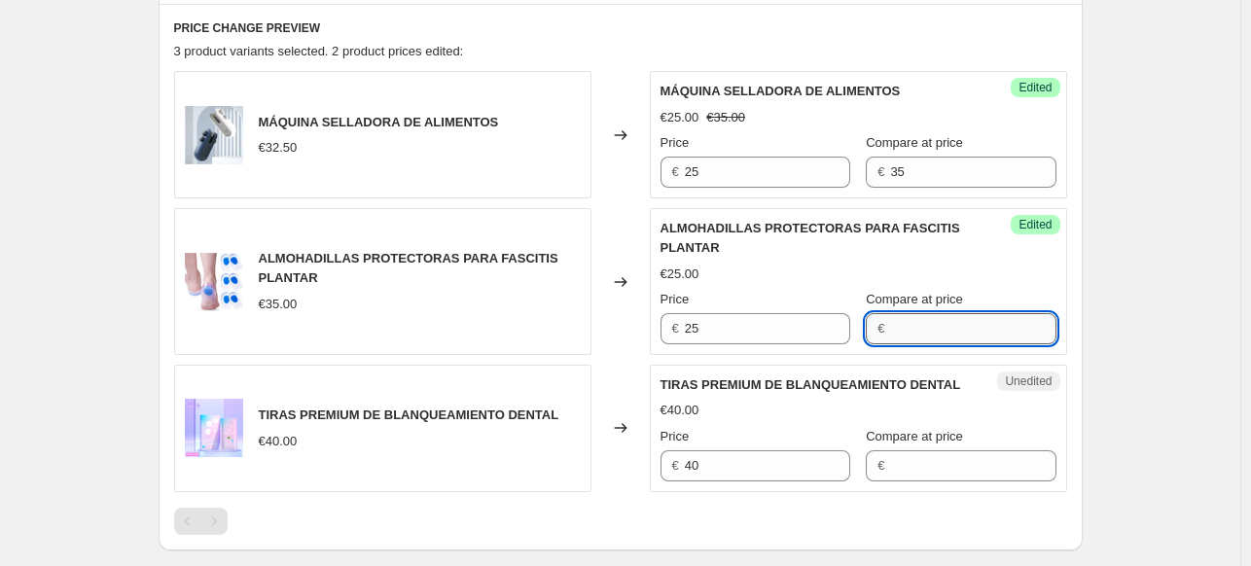
click at [946, 341] on input "Compare at price" at bounding box center [972, 328] width 165 height 31
type input "35"
click at [957, 246] on div "ALMOHADILLAS PROTECTORAS PARA FASCITIS PLANTAR €25.00 Price € 25 Compare at pri…" at bounding box center [859, 281] width 396 height 125
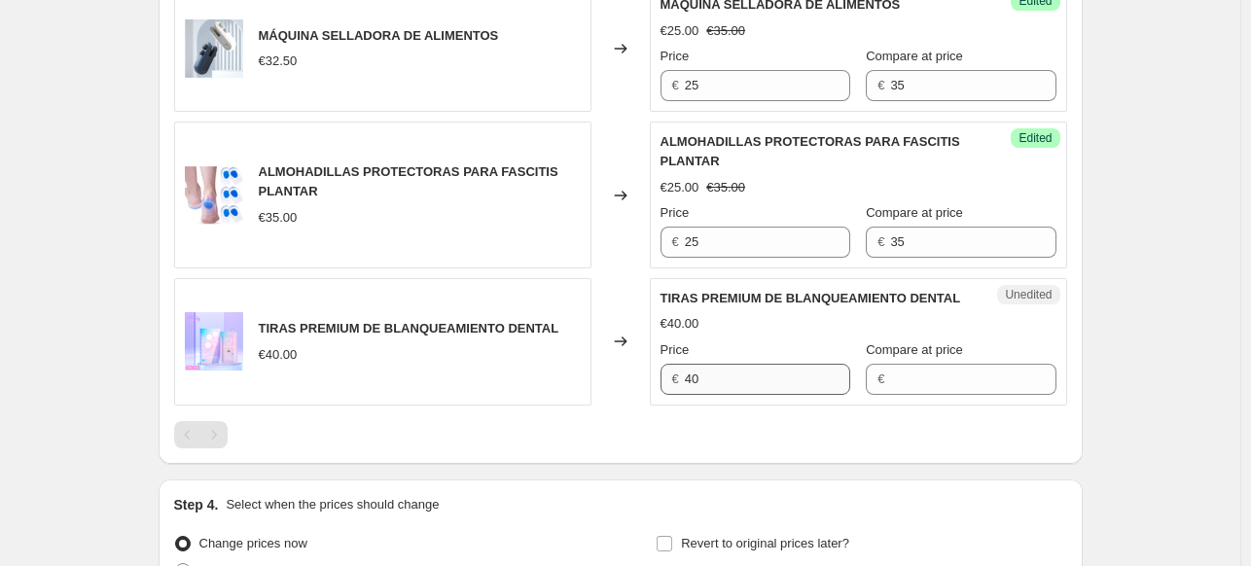
scroll to position [681, 0]
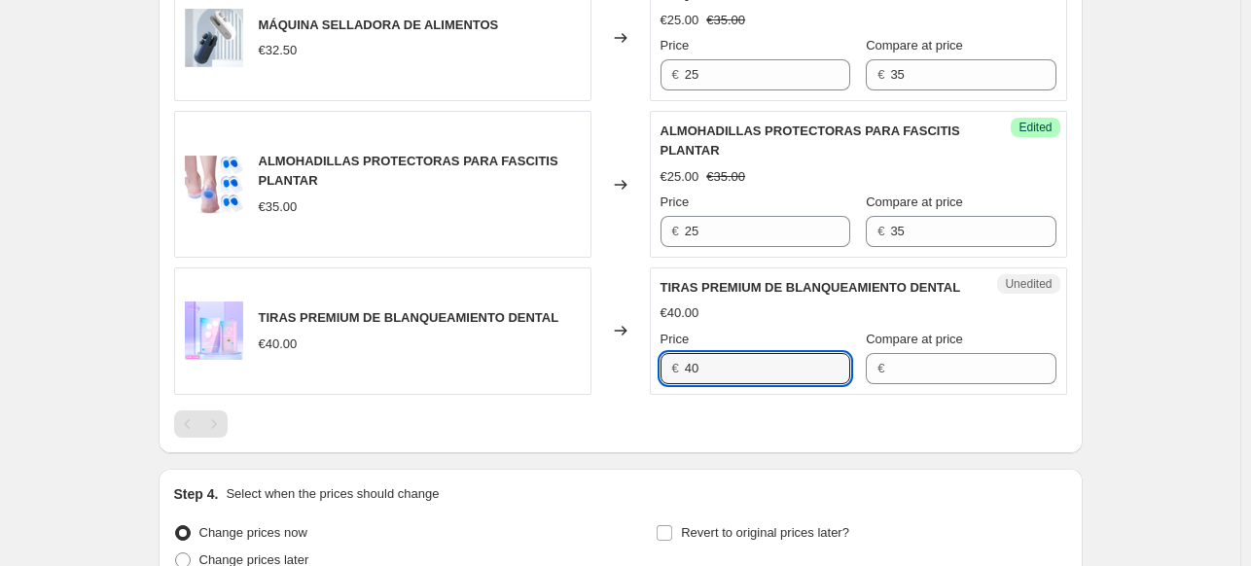
drag, startPoint x: 745, startPoint y: 395, endPoint x: 612, endPoint y: 393, distance: 133.3
click at [614, 393] on div "TIRAS PREMIUM DE BLANQUEAMIENTO DENTAL €40.00 Changed to Unedited TIRAS PREMIUM…" at bounding box center [620, 331] width 893 height 127
type input "30"
click at [860, 323] on div "€40.00" at bounding box center [859, 313] width 396 height 19
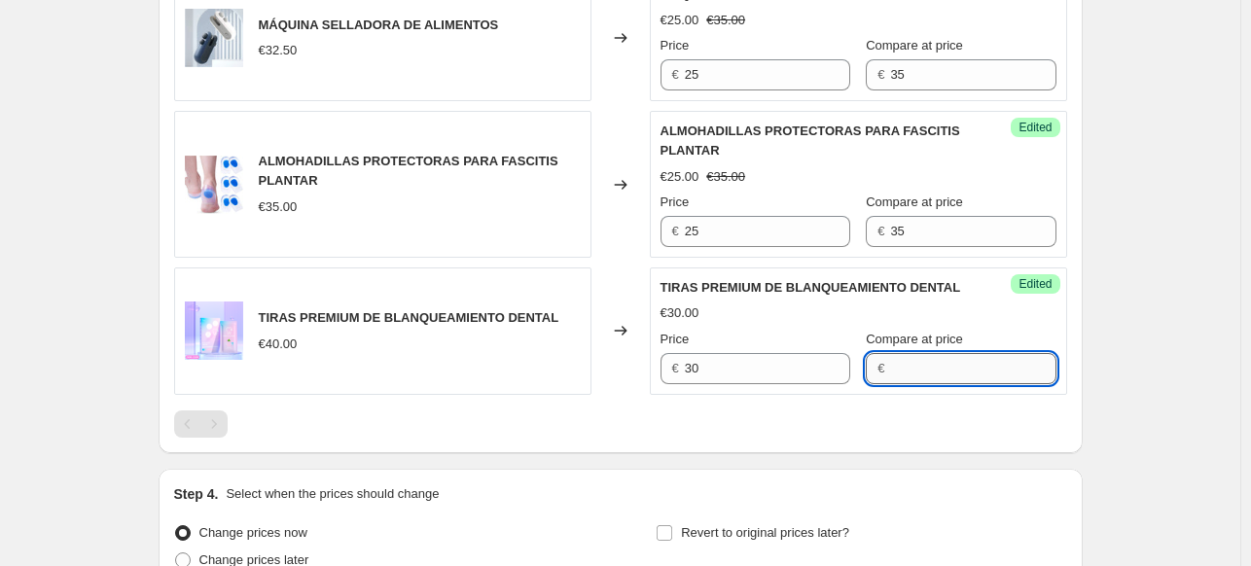
click at [901, 384] on input "Compare at price" at bounding box center [972, 368] width 165 height 31
type input "40"
click at [949, 322] on div "€30.00" at bounding box center [859, 313] width 396 height 19
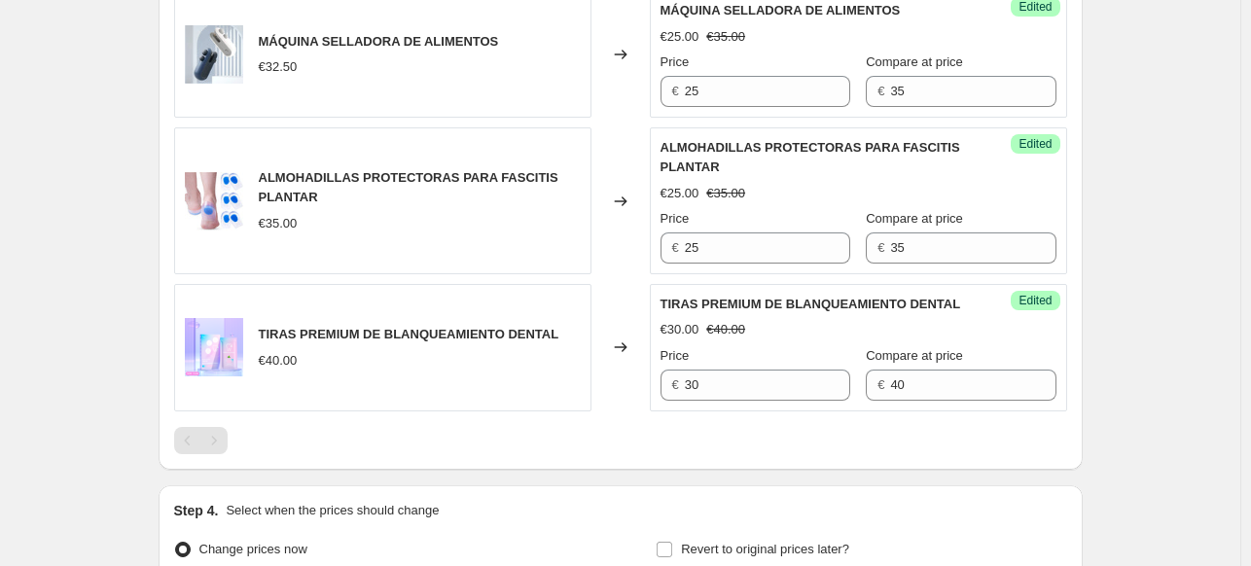
scroll to position [876, 0]
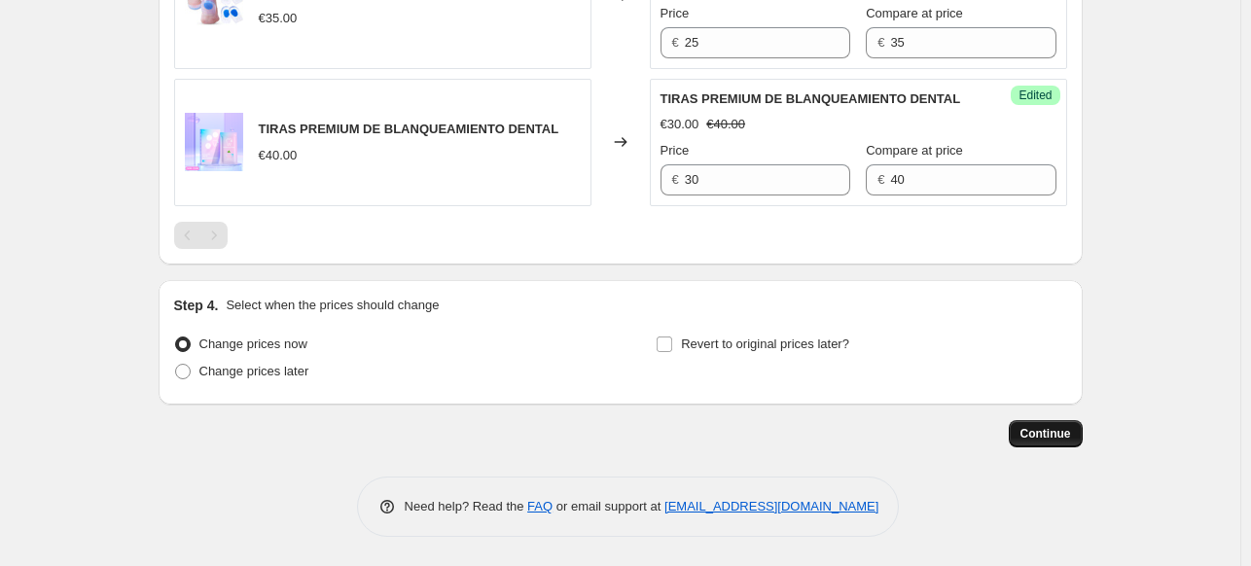
click at [1032, 442] on span "Continue" at bounding box center [1046, 434] width 51 height 16
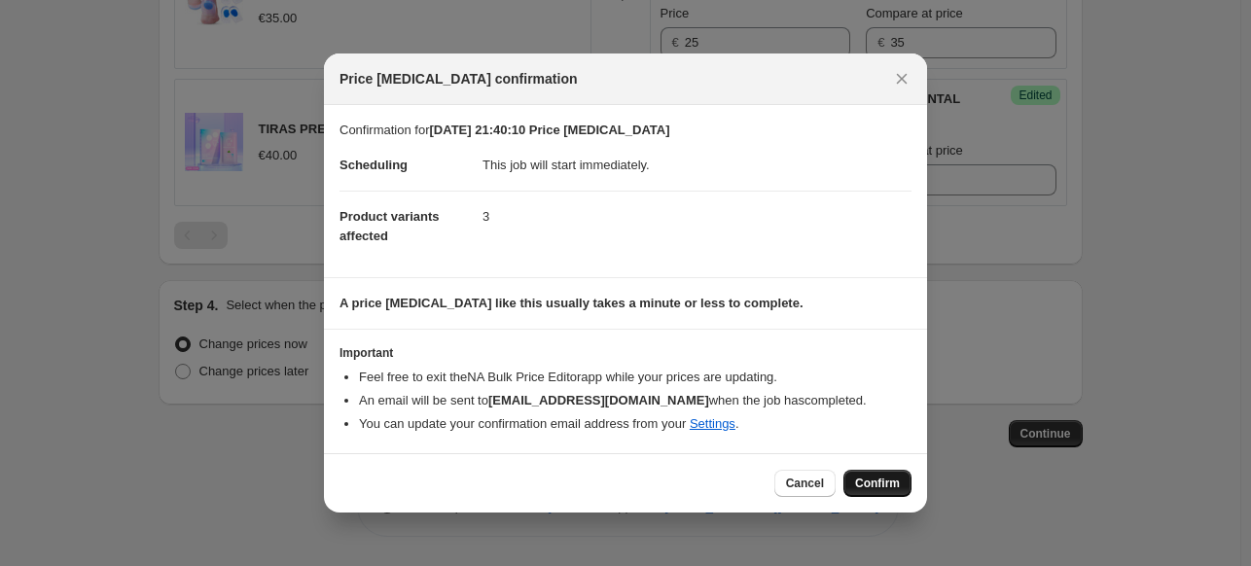
click at [883, 482] on span "Confirm" at bounding box center [877, 484] width 45 height 16
